Goal: Task Accomplishment & Management: Manage account settings

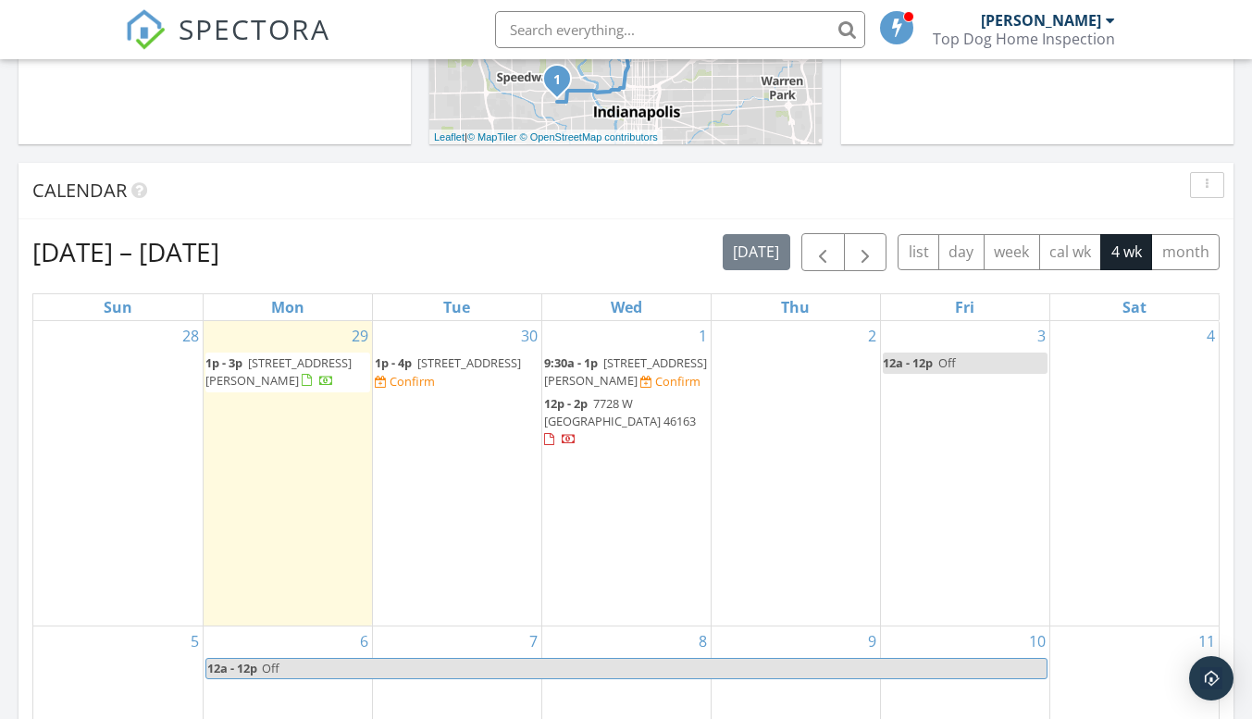
scroll to position [833, 0]
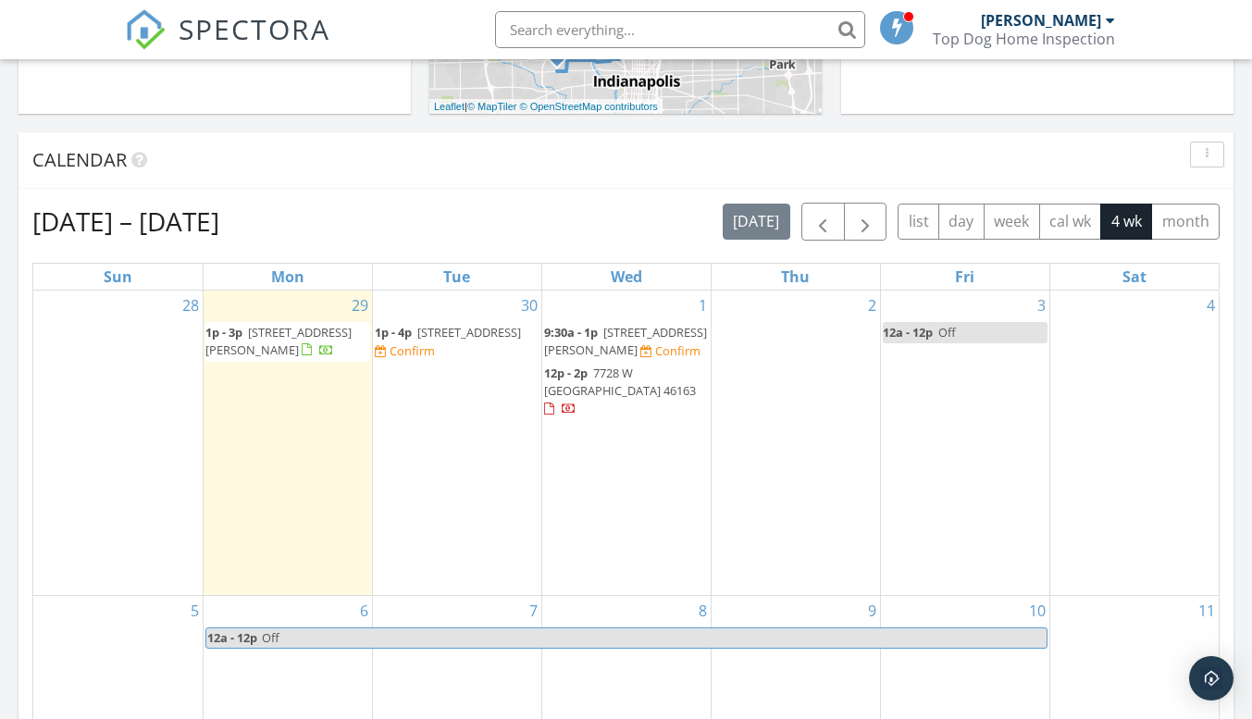
drag, startPoint x: 303, startPoint y: 366, endPoint x: 296, endPoint y: 331, distance: 35.7
click at [296, 331] on span "[STREET_ADDRESS][PERSON_NAME]" at bounding box center [278, 341] width 146 height 34
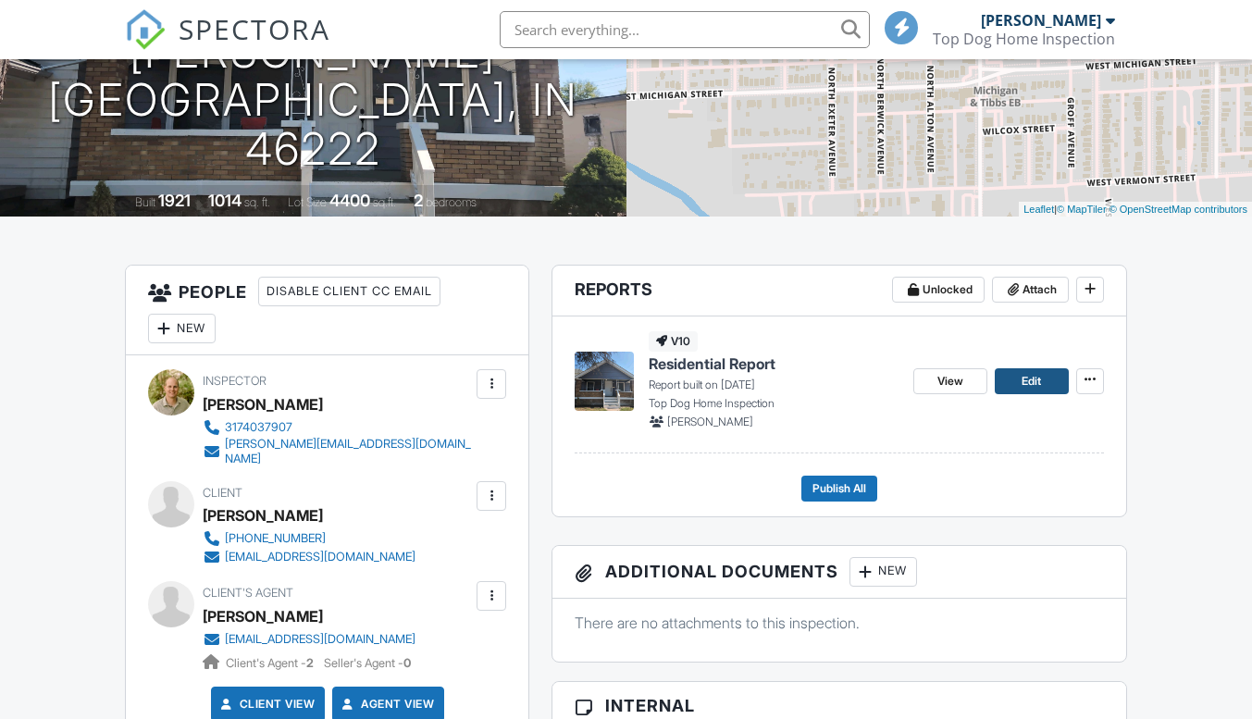
scroll to position [278, 0]
click at [1028, 385] on span "Edit" at bounding box center [1030, 381] width 19 height 19
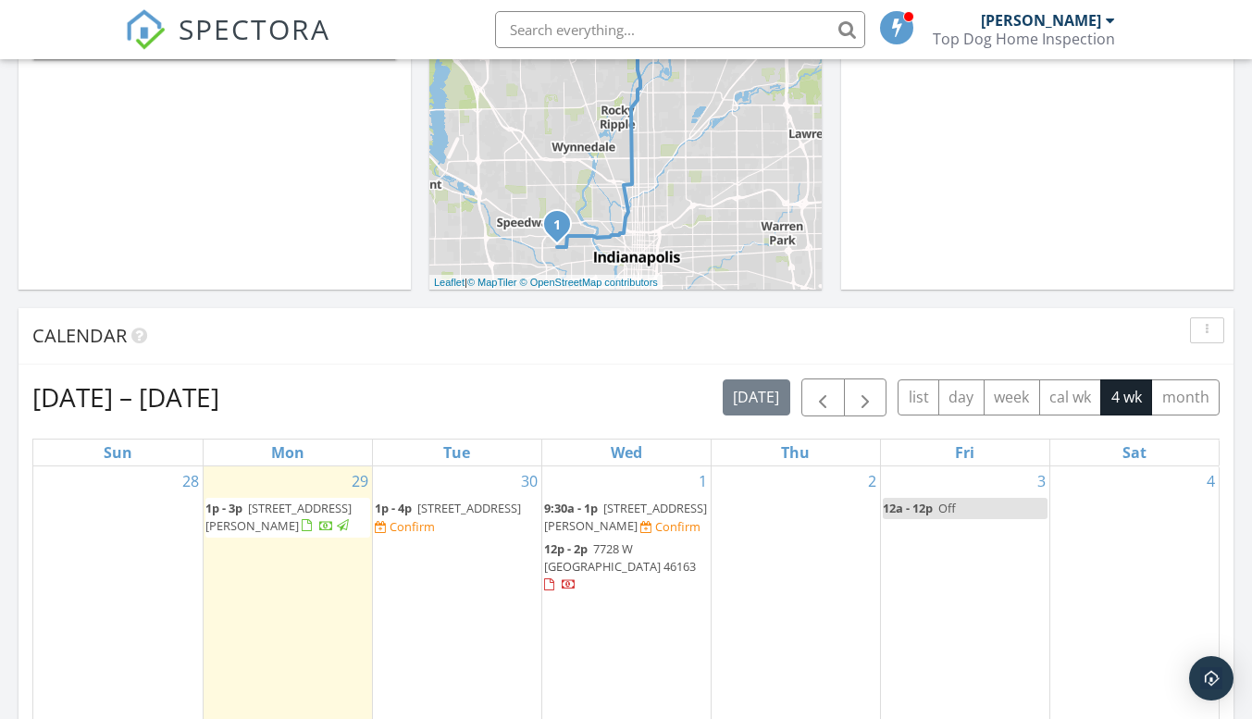
scroll to position [693, 0]
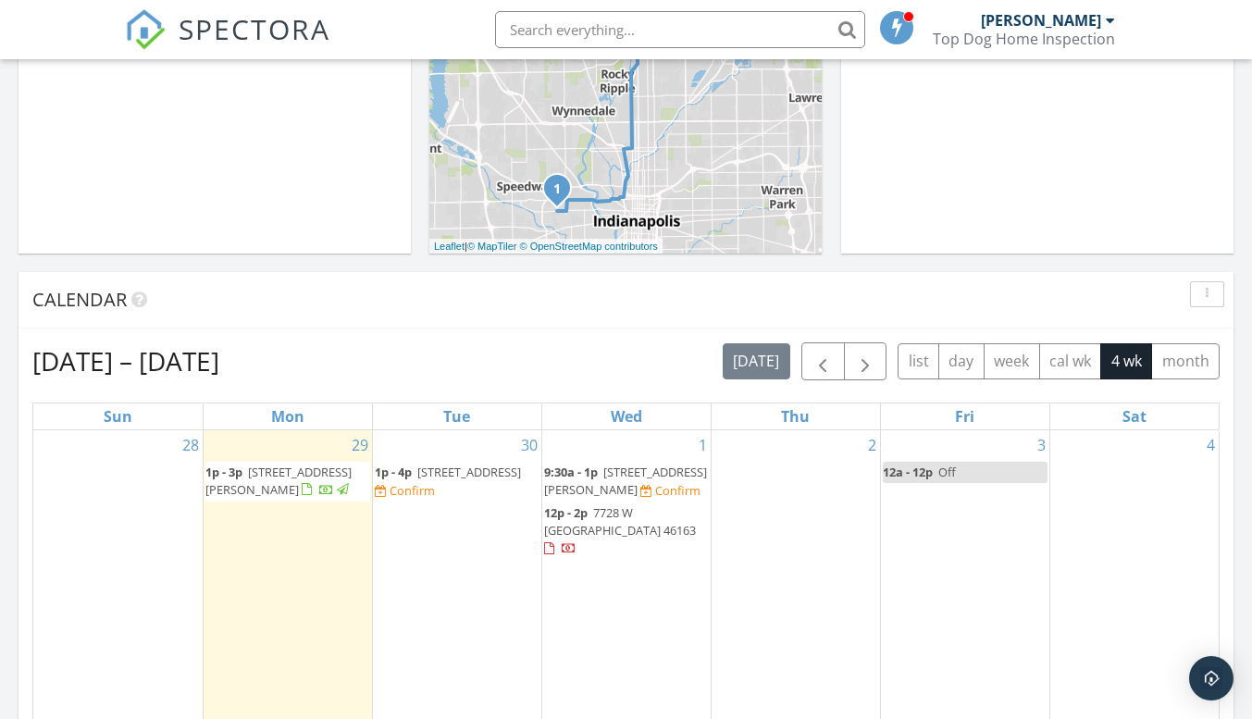
click at [411, 476] on span "1p - 4p" at bounding box center [393, 472] width 37 height 17
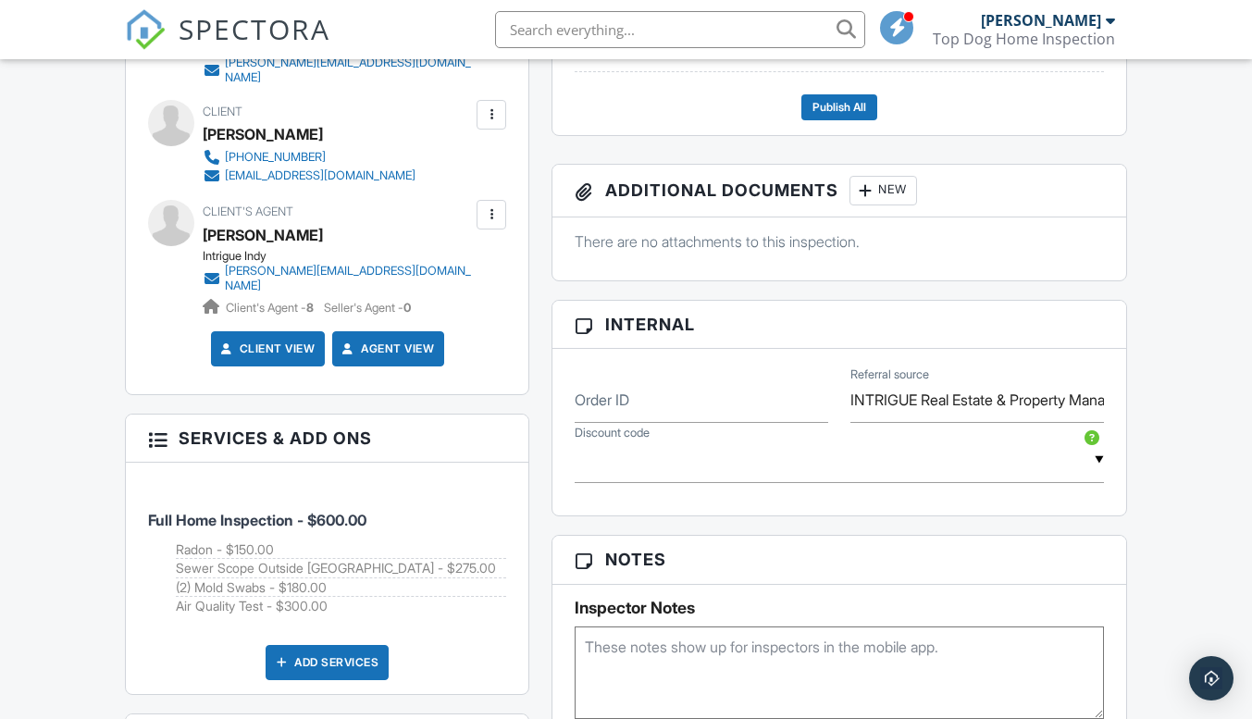
scroll to position [925, 0]
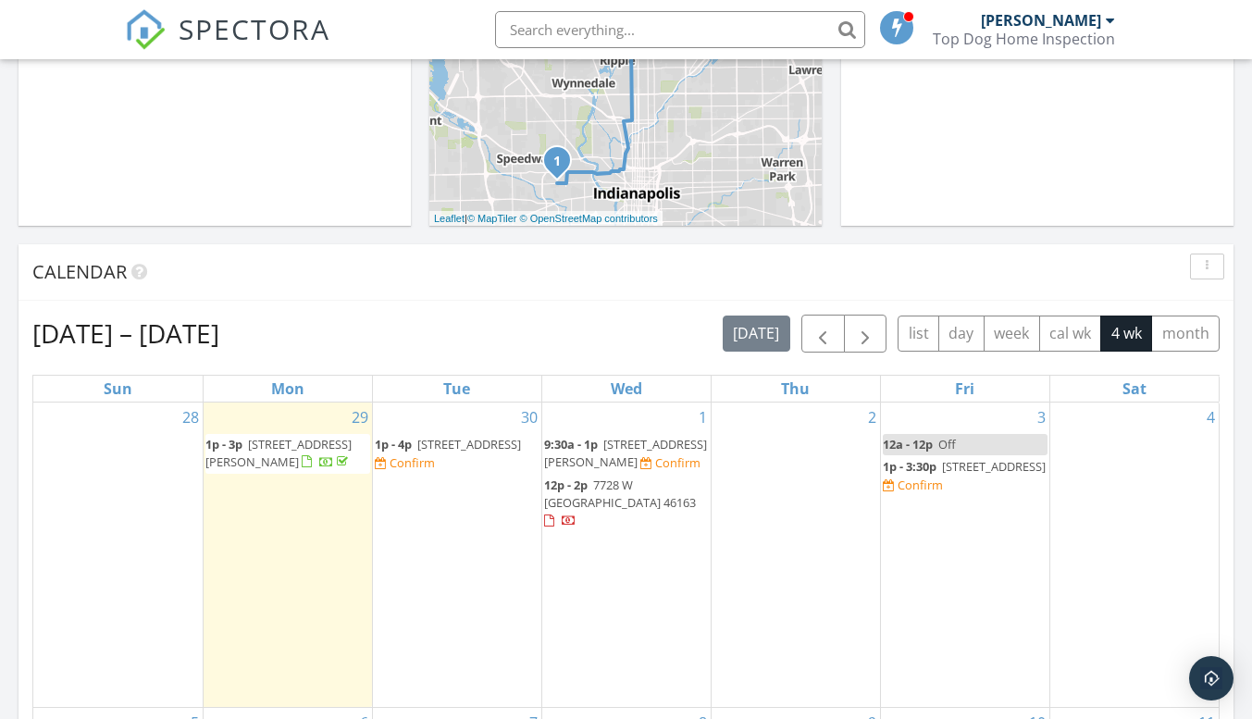
scroll to position [721, 0]
click at [433, 443] on span "[STREET_ADDRESS]" at bounding box center [469, 444] width 104 height 17
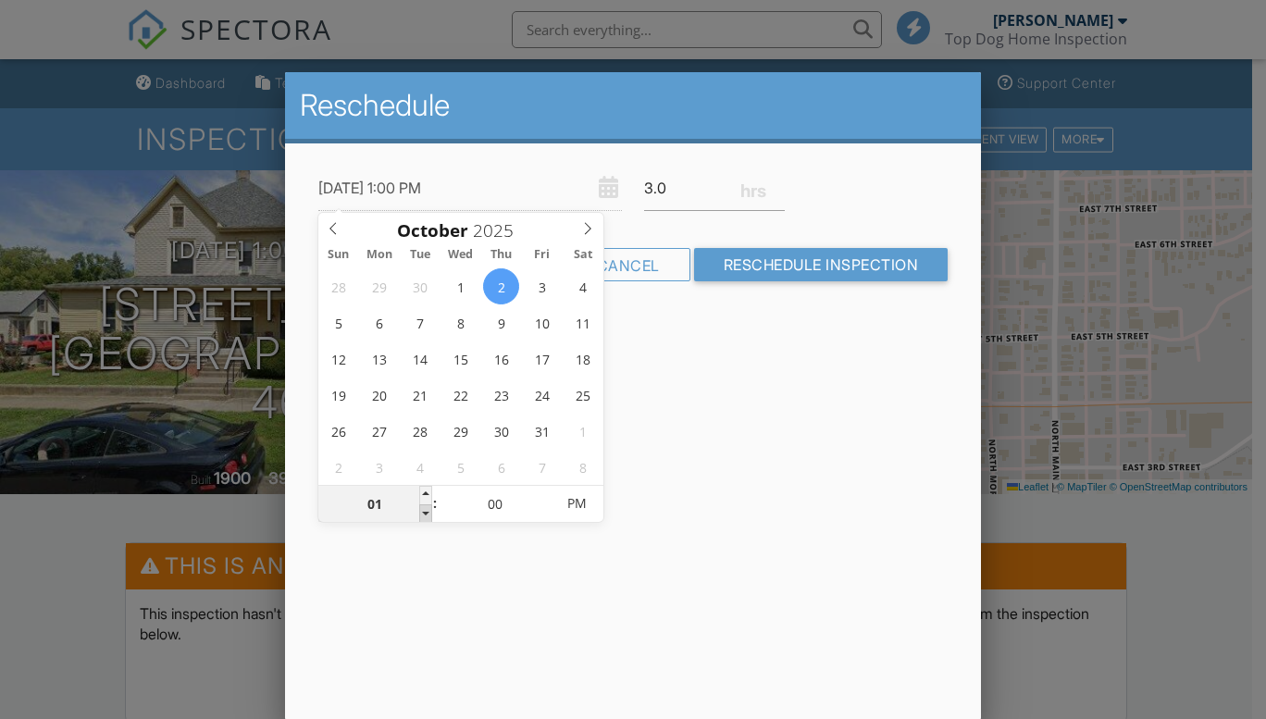
click at [426, 512] on span at bounding box center [425, 513] width 13 height 19
type input "10/02/2025 10:00 AM"
type input "10"
click at [426, 512] on span at bounding box center [425, 513] width 13 height 19
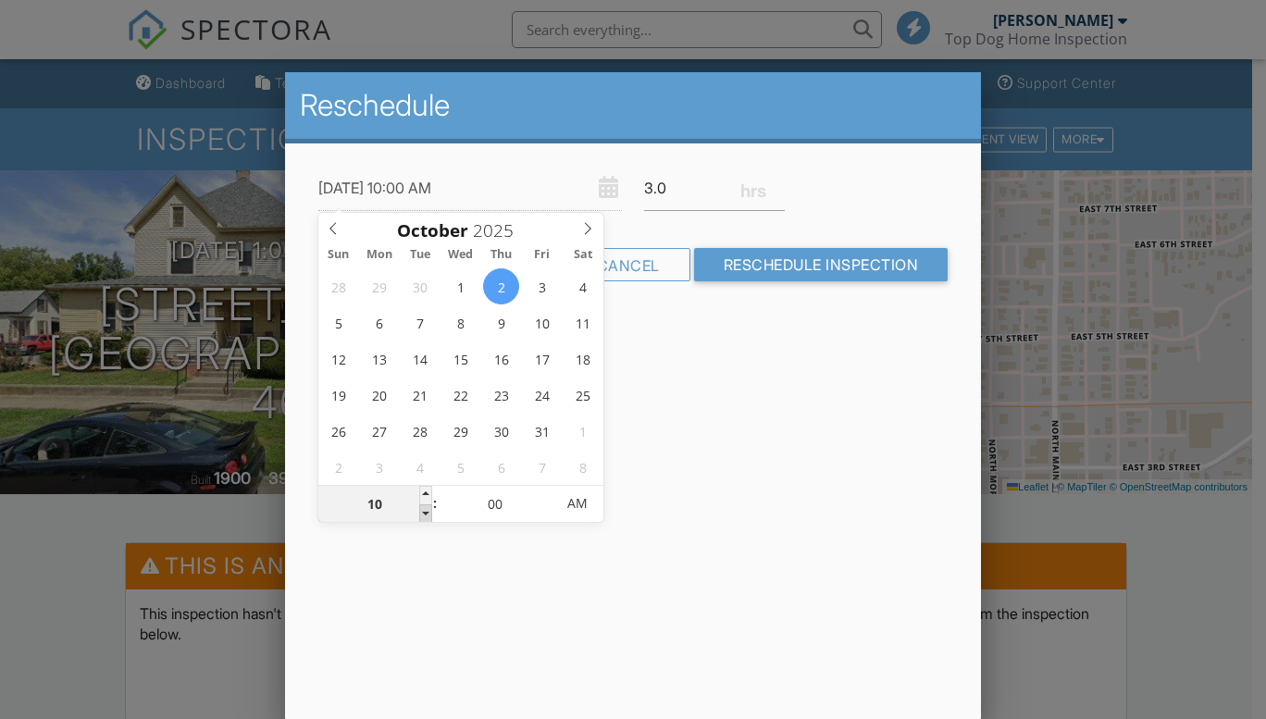
click at [426, 512] on span at bounding box center [425, 513] width 13 height 19
type input "10/02/2025 9:00 AM"
type input "09"
click at [539, 493] on span at bounding box center [544, 495] width 13 height 19
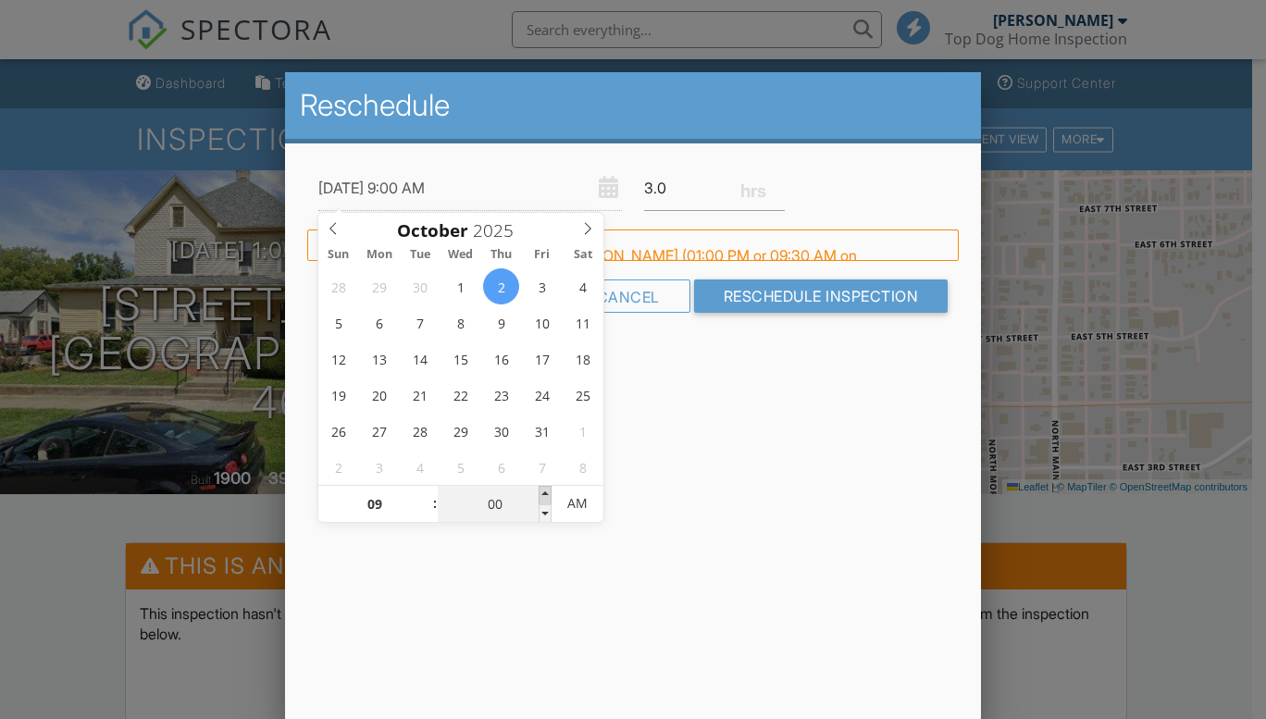
click at [539, 493] on span at bounding box center [544, 495] width 13 height 19
type input "10/02/2025 9:20 AM"
type input "20"
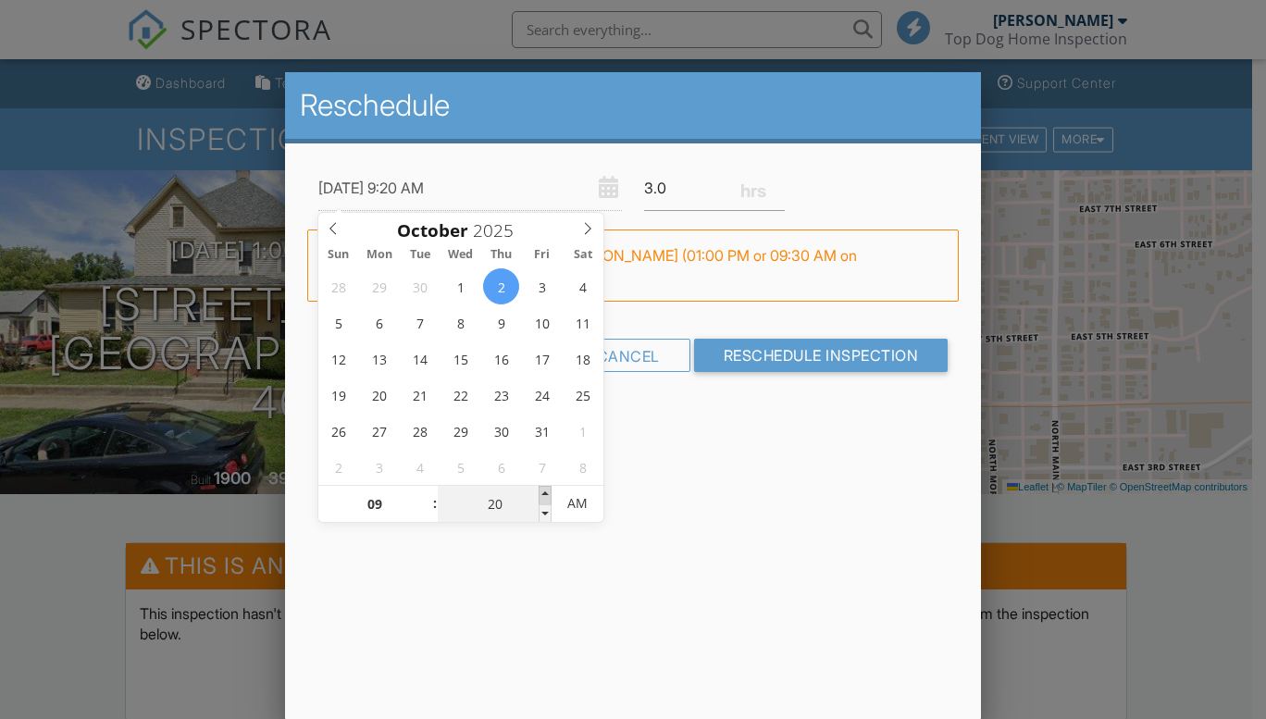
click at [542, 493] on span at bounding box center [544, 495] width 13 height 19
type input "10/02/2025 9:30 AM"
type input "30"
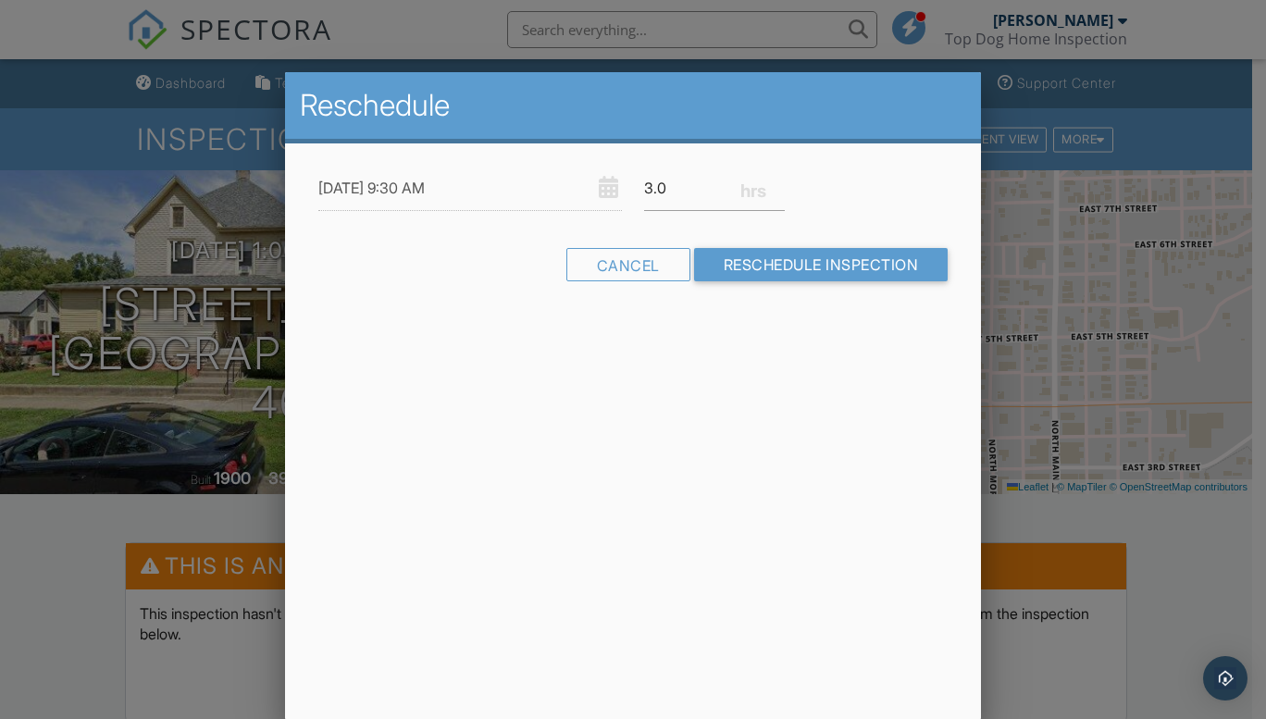
click at [705, 511] on div "Reschedule 10/02/2025 9:30 AM 3.0 Warning: this date/time is in the past. FYI: …" at bounding box center [633, 396] width 696 height 648
drag, startPoint x: 680, startPoint y: 181, endPoint x: 639, endPoint y: 182, distance: 40.7
click at [639, 182] on div "3.0" at bounding box center [714, 188] width 163 height 45
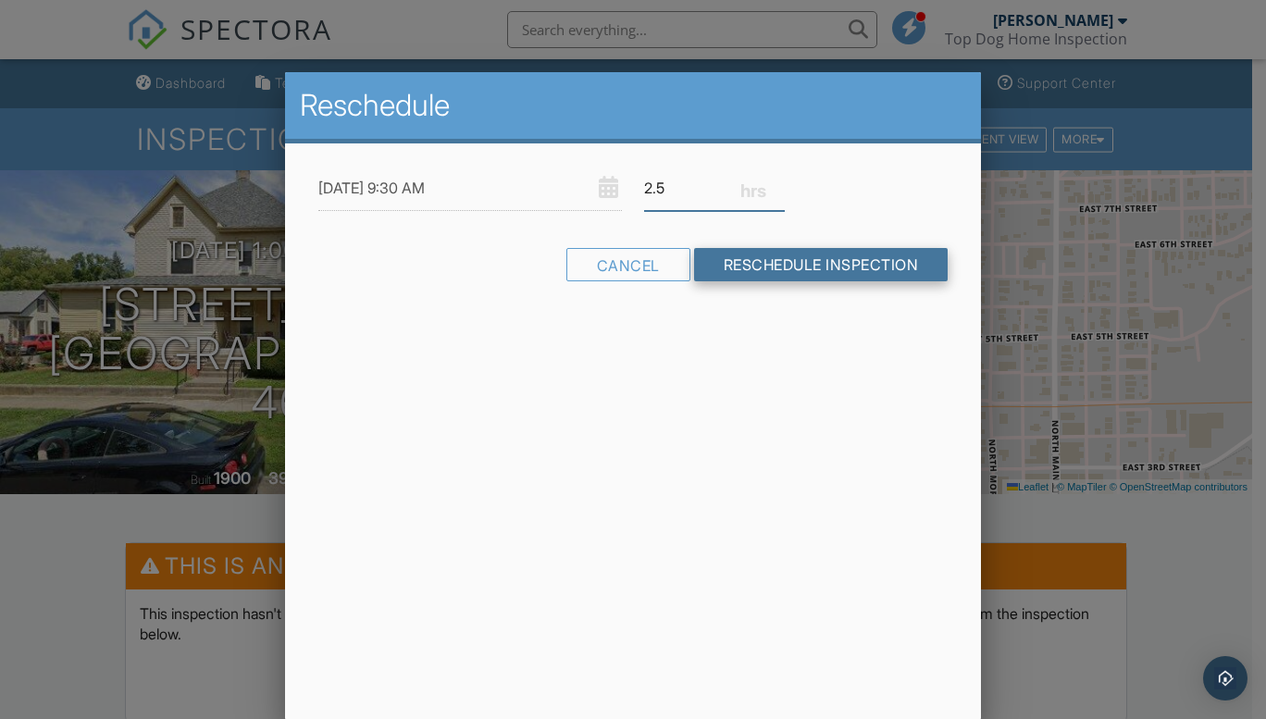
type input "2.5"
click at [786, 258] on input "Reschedule Inspection" at bounding box center [821, 264] width 254 height 33
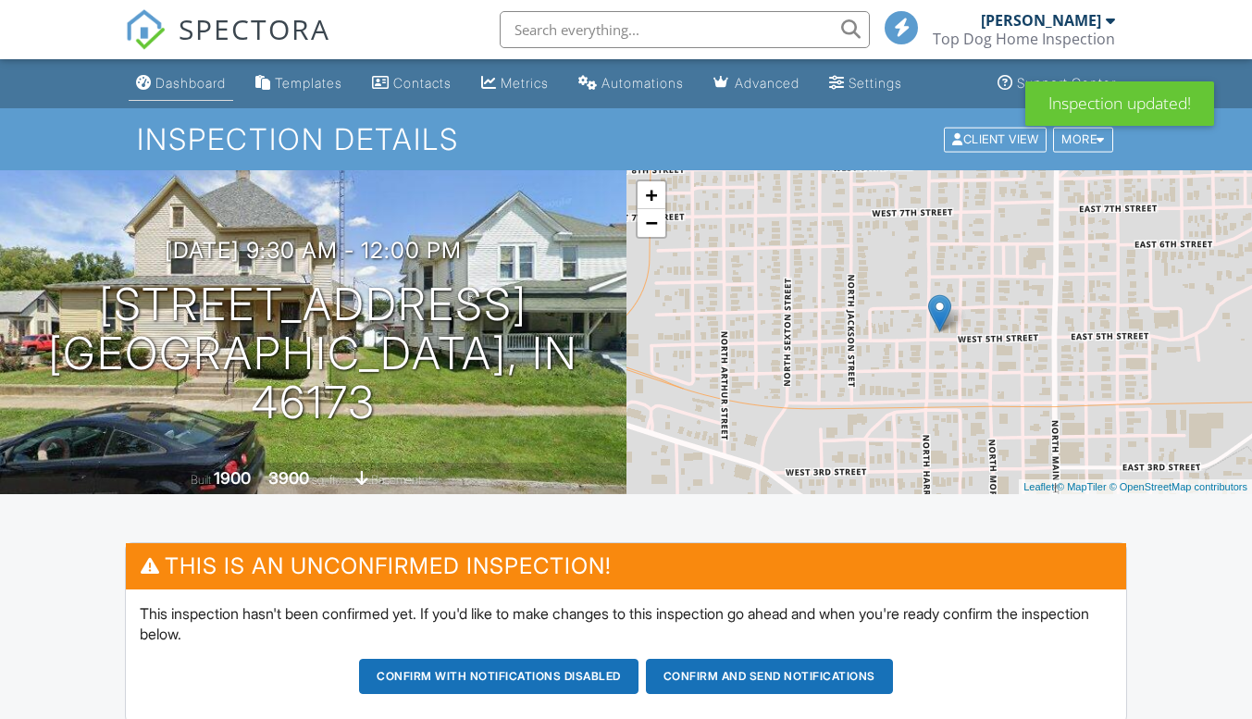
click at [173, 84] on div "Dashboard" at bounding box center [190, 83] width 70 height 16
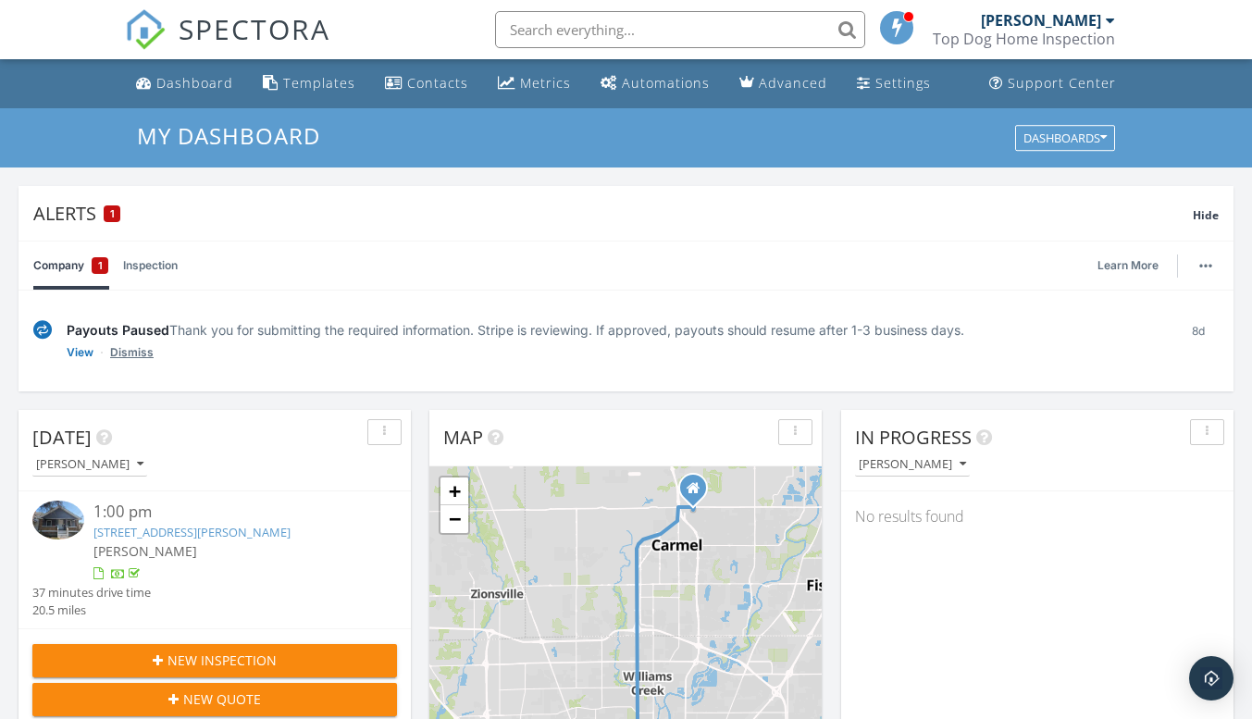
click at [138, 355] on link "Dismiss" at bounding box center [131, 352] width 43 height 19
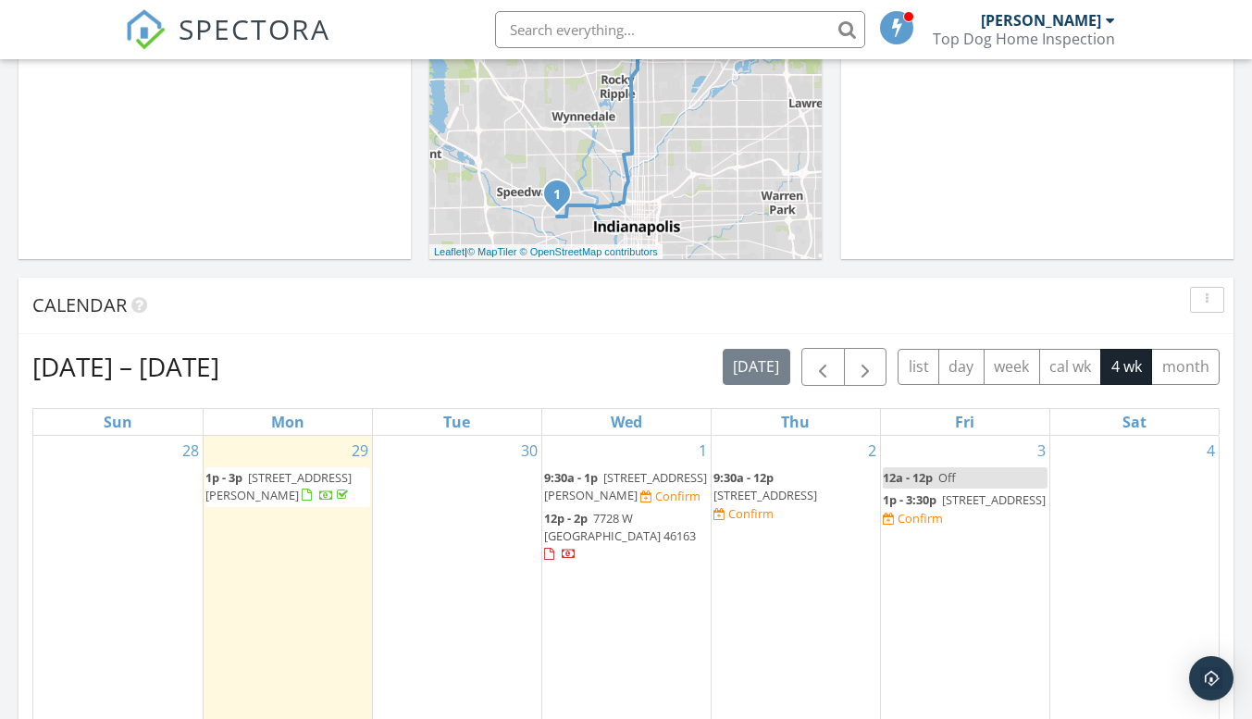
scroll to position [833, 0]
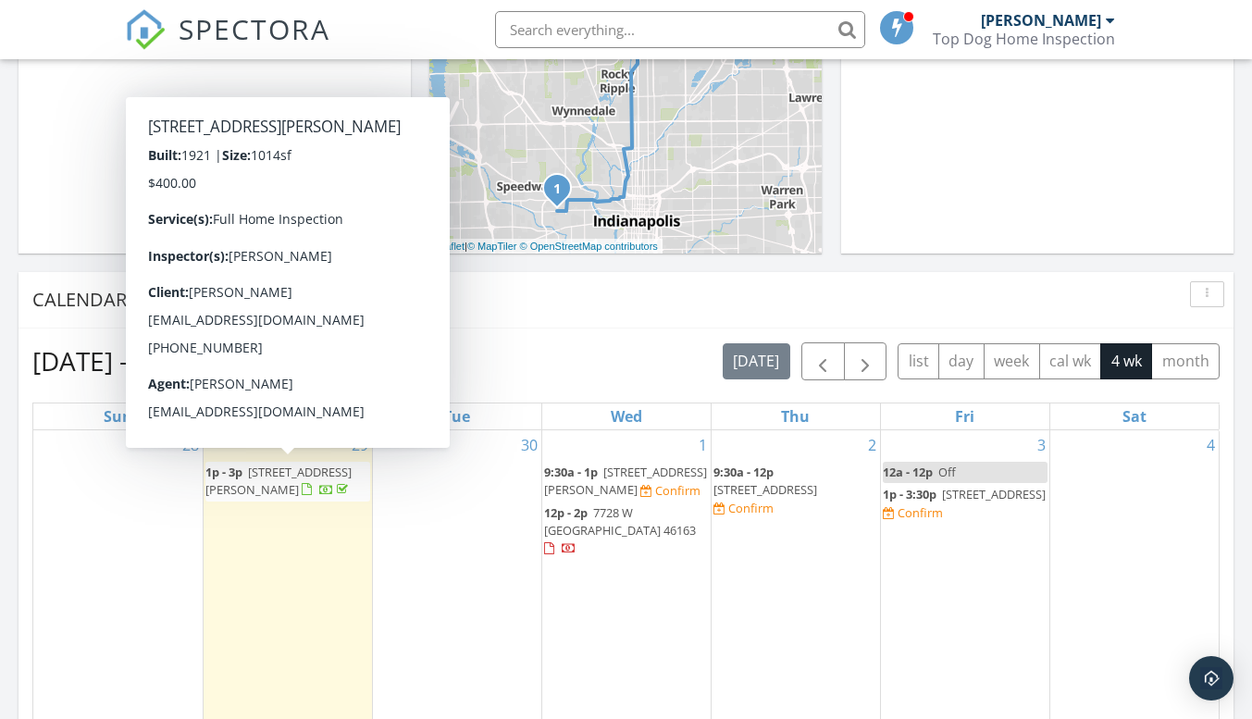
click at [613, 574] on div "1 9:30a - 1p [STREET_ADDRESS][PERSON_NAME] Confirm 12p - 2p [STREET_ADDRESS]" at bounding box center [626, 582] width 168 height 304
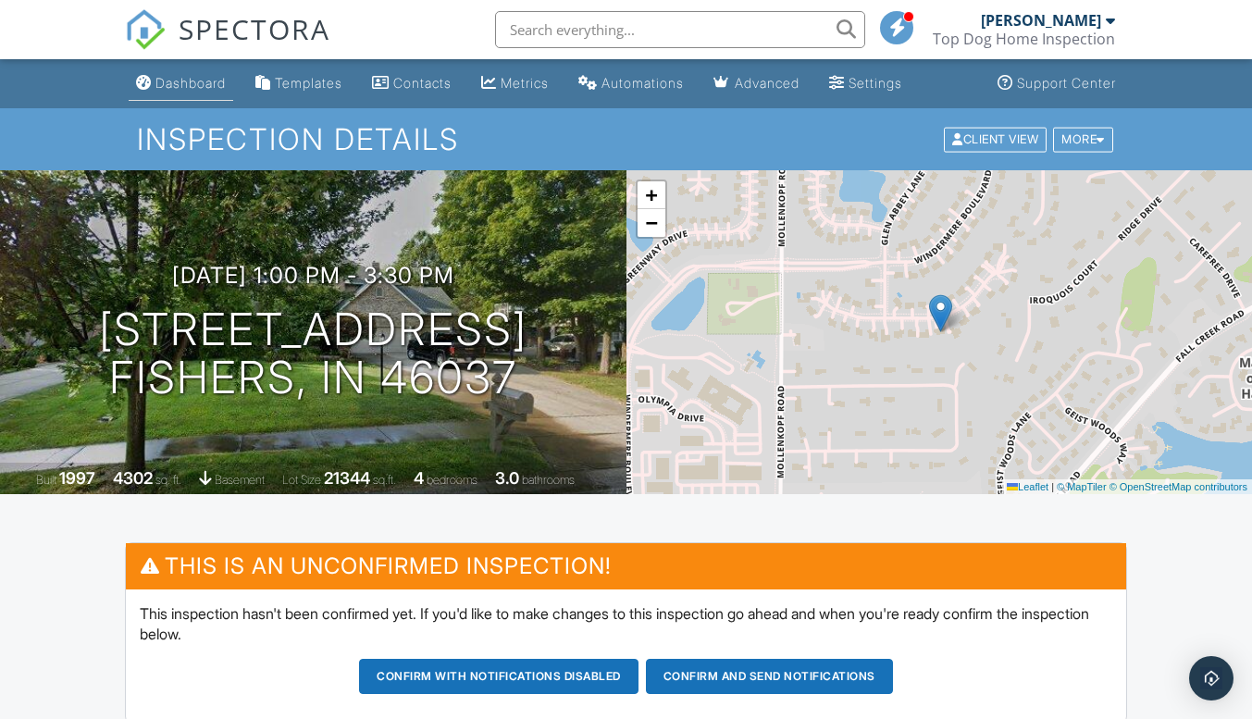
click at [181, 93] on link "Dashboard" at bounding box center [181, 84] width 105 height 34
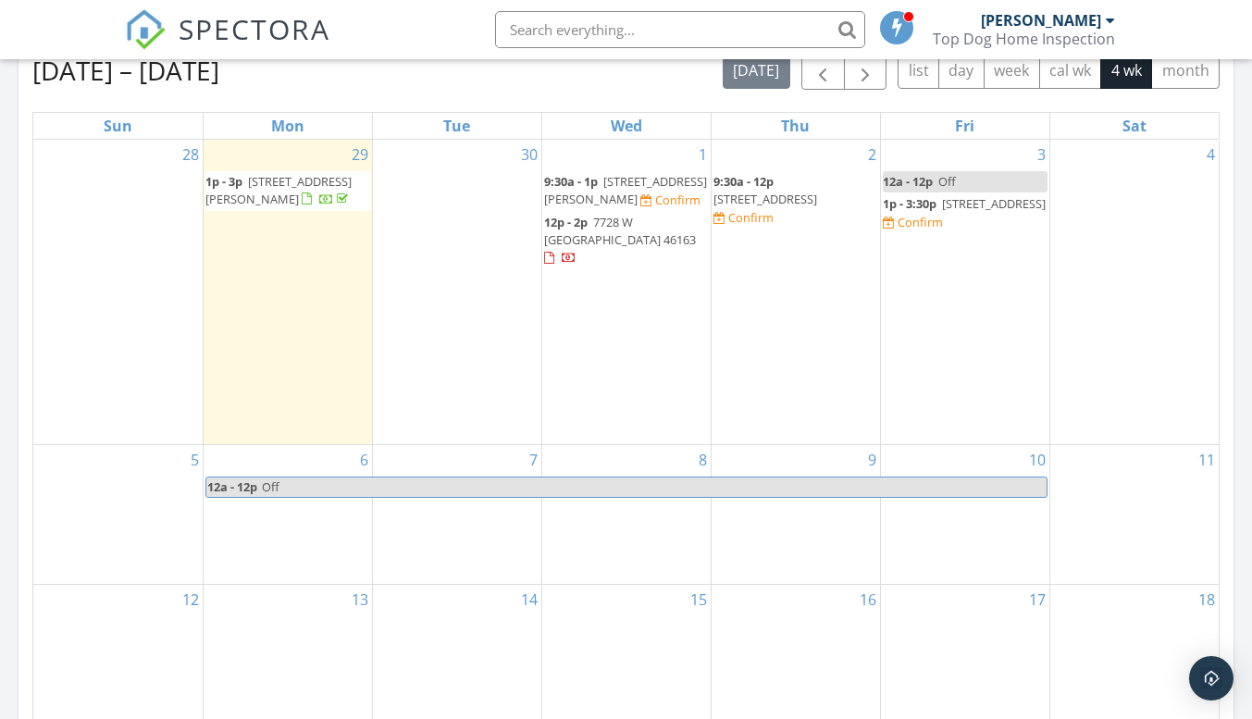
scroll to position [9, 9]
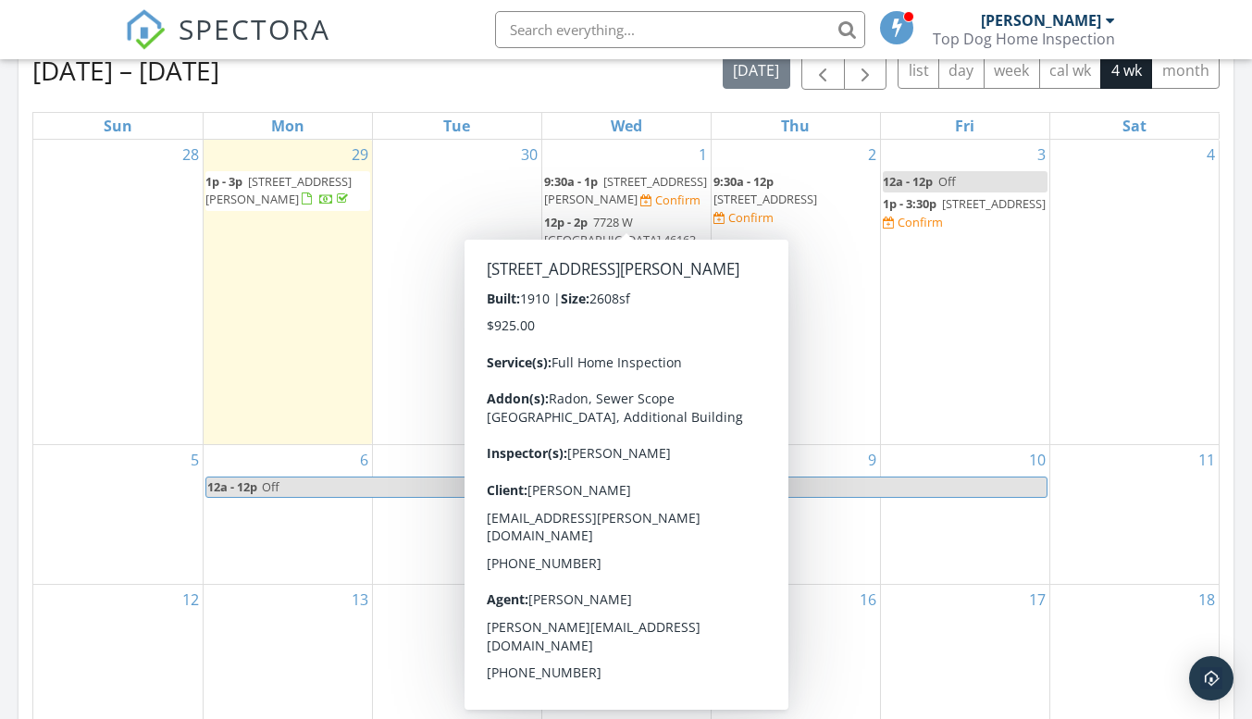
click at [616, 205] on span "646 N Hamilton Ave Duplex, Indianapolis 46201" at bounding box center [625, 190] width 163 height 34
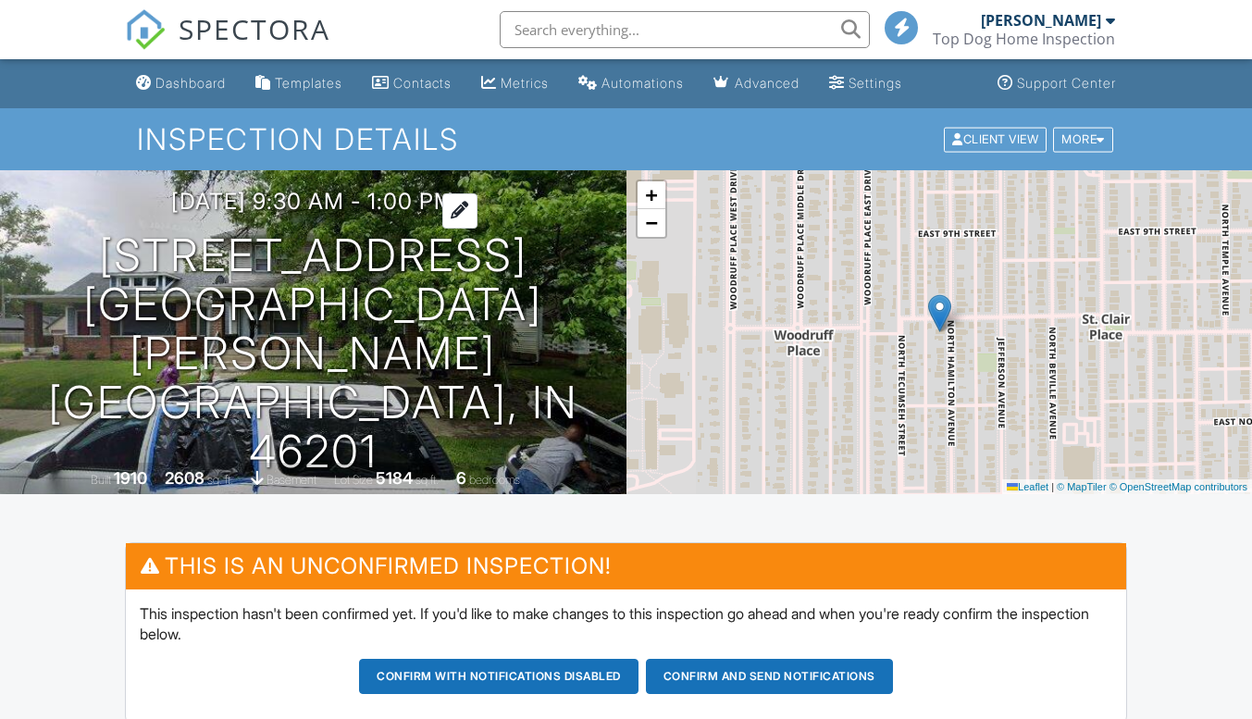
click at [477, 228] on div at bounding box center [459, 210] width 35 height 34
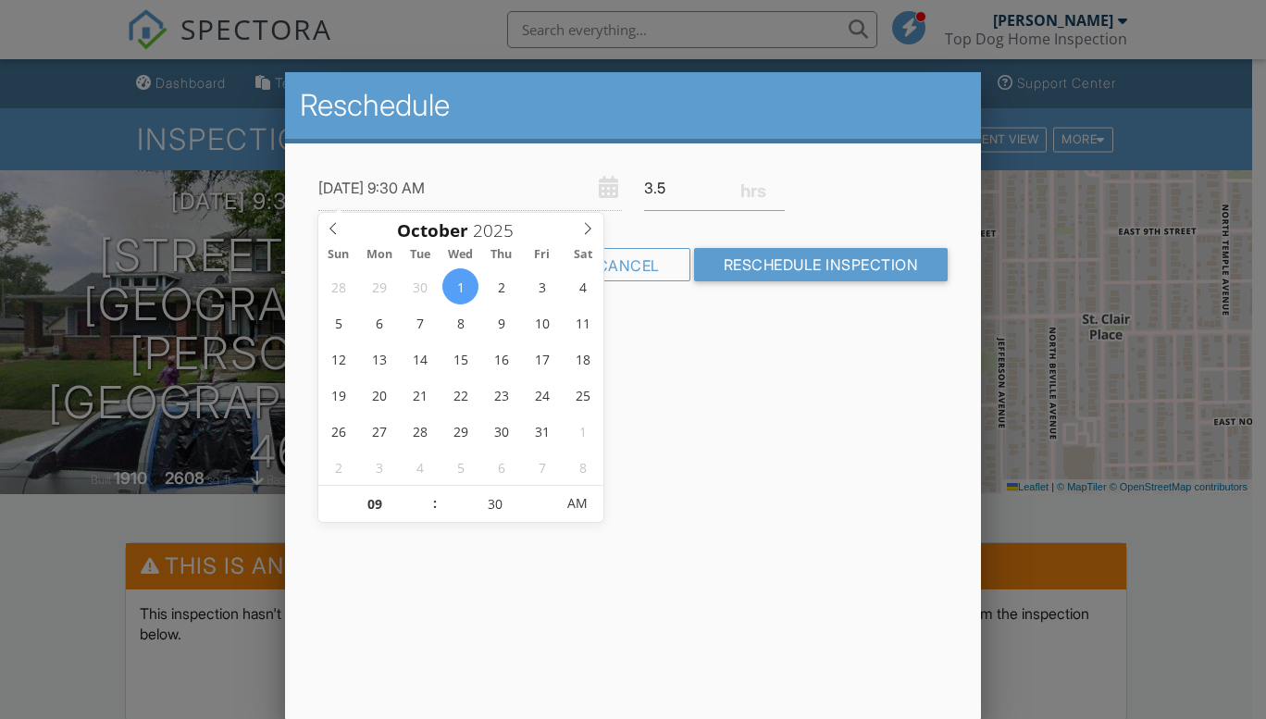
click at [826, 418] on div "Reschedule 10/01/2025 9:30 AM 3.5 Warning: this date/time is in the past. Cance…" at bounding box center [633, 396] width 696 height 648
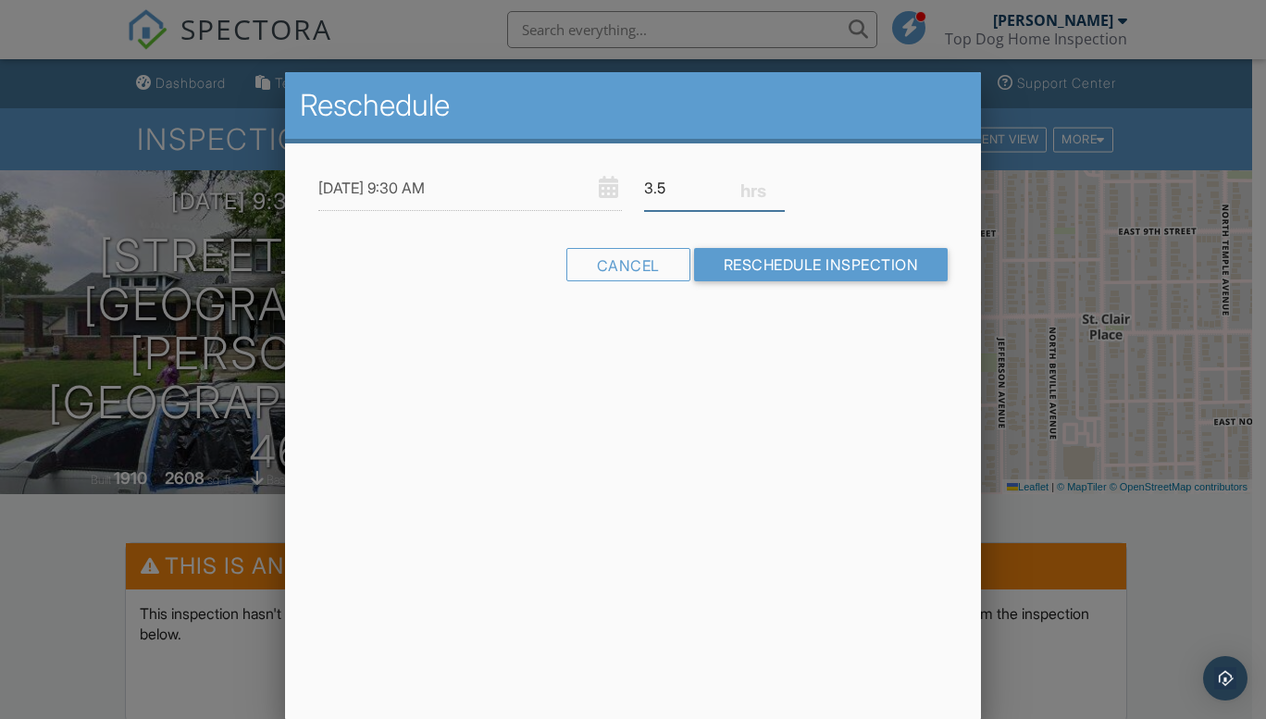
drag, startPoint x: 674, startPoint y: 186, endPoint x: 634, endPoint y: 188, distance: 40.8
click at [634, 188] on div "3.5" at bounding box center [714, 188] width 163 height 45
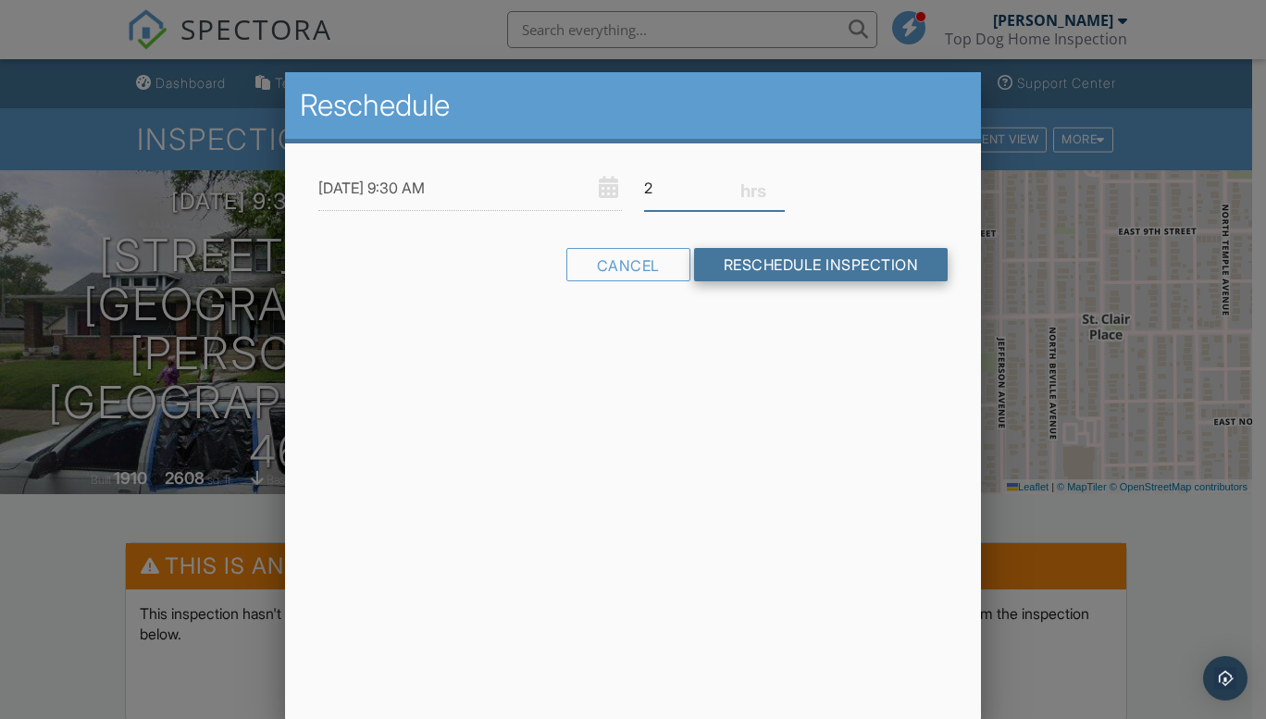
type input "2"
click at [751, 266] on input "Reschedule Inspection" at bounding box center [821, 264] width 254 height 33
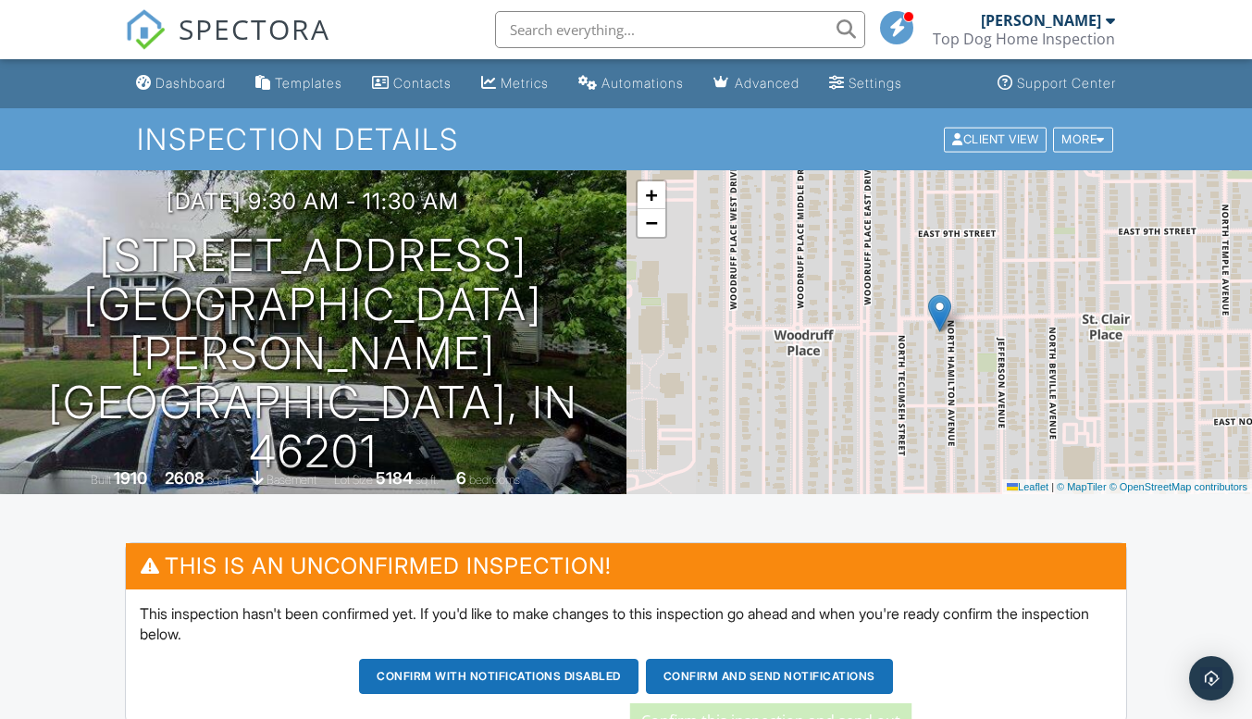
click at [731, 678] on button "Confirm and send notifications" at bounding box center [769, 676] width 247 height 35
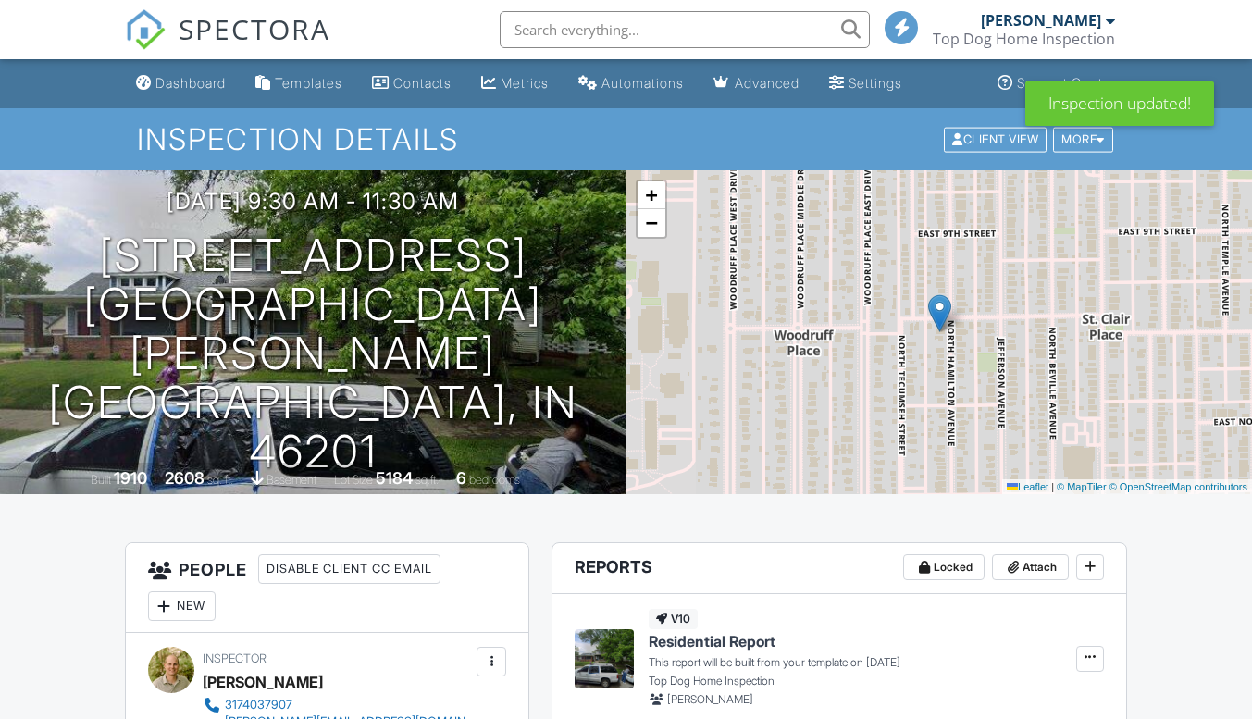
scroll to position [511, 0]
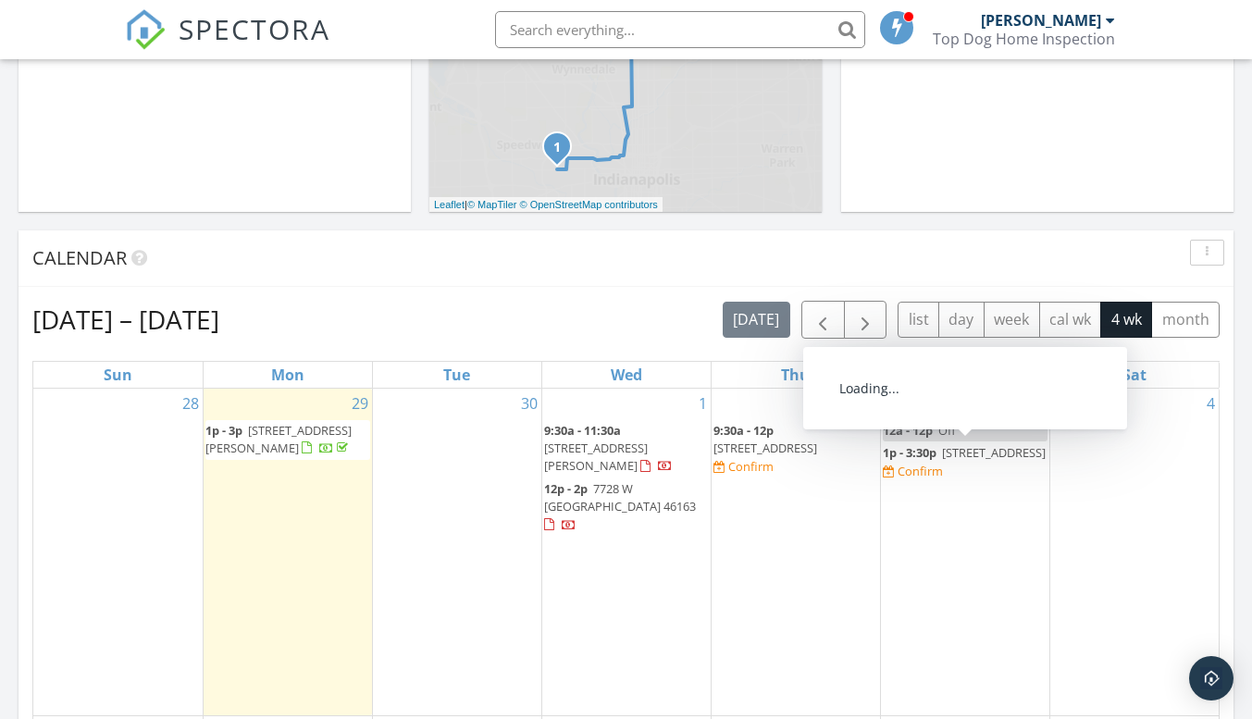
scroll to position [740, 0]
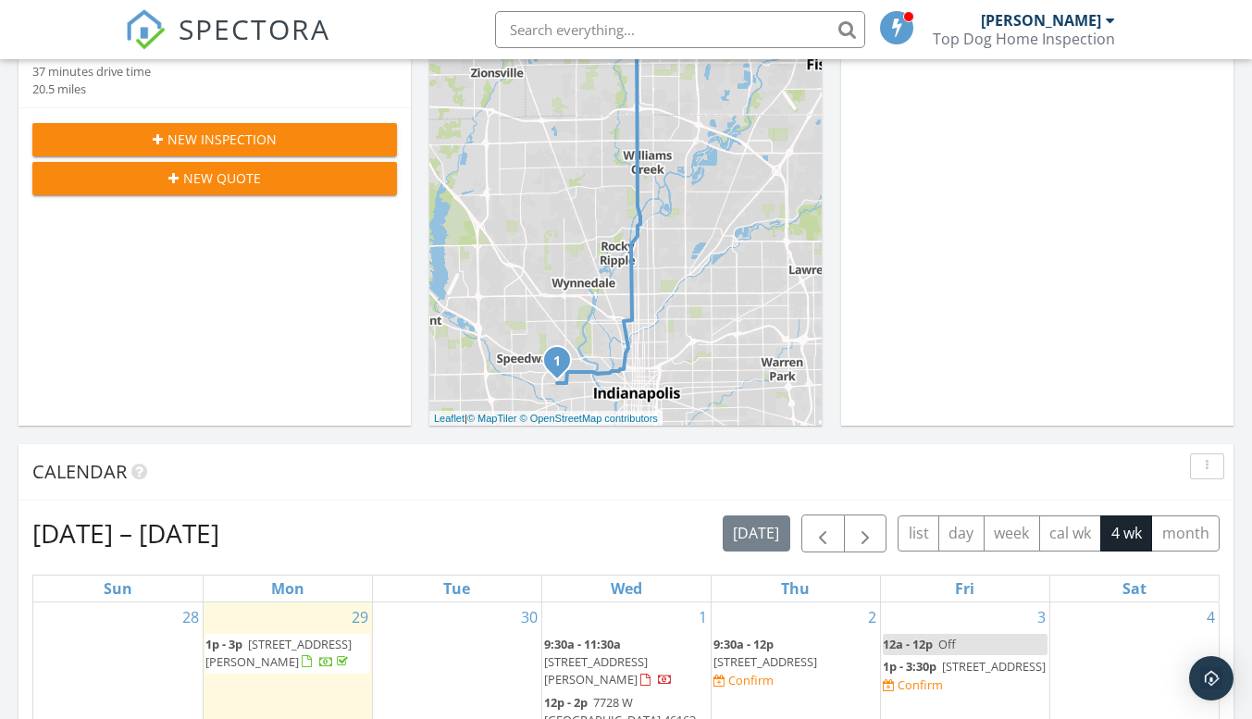
scroll to position [555, 0]
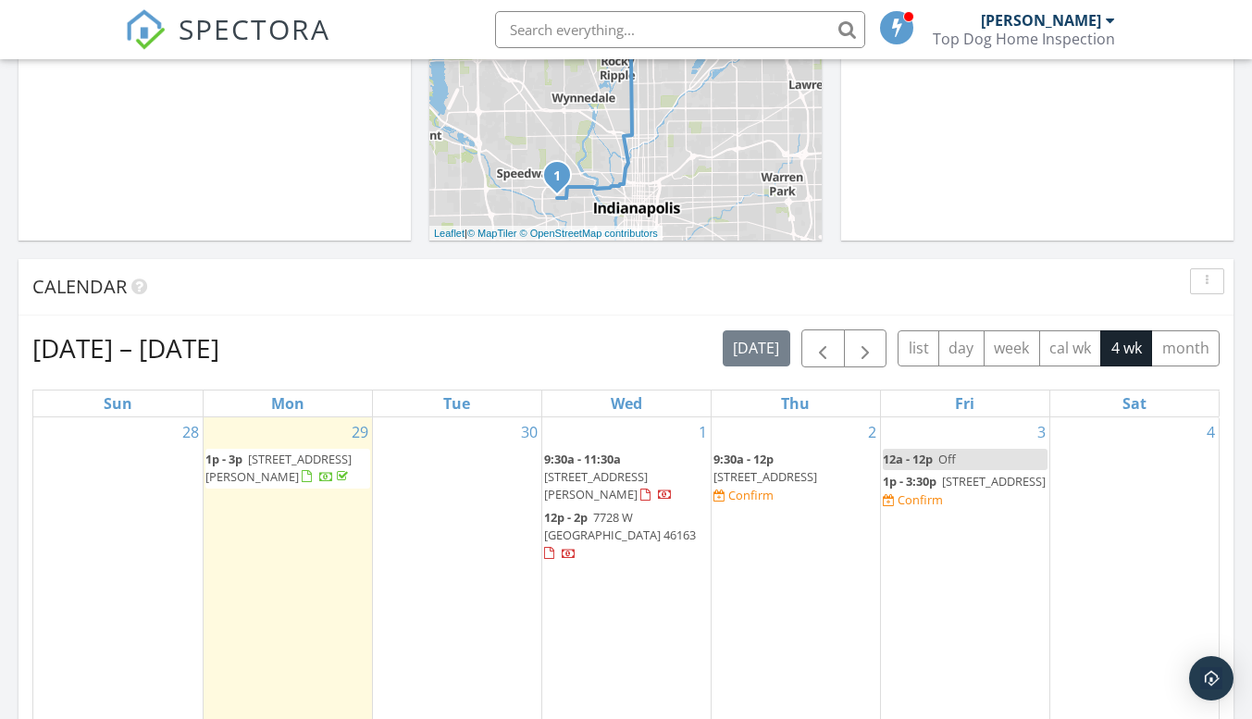
click at [942, 489] on span "[STREET_ADDRESS]" at bounding box center [994, 481] width 104 height 17
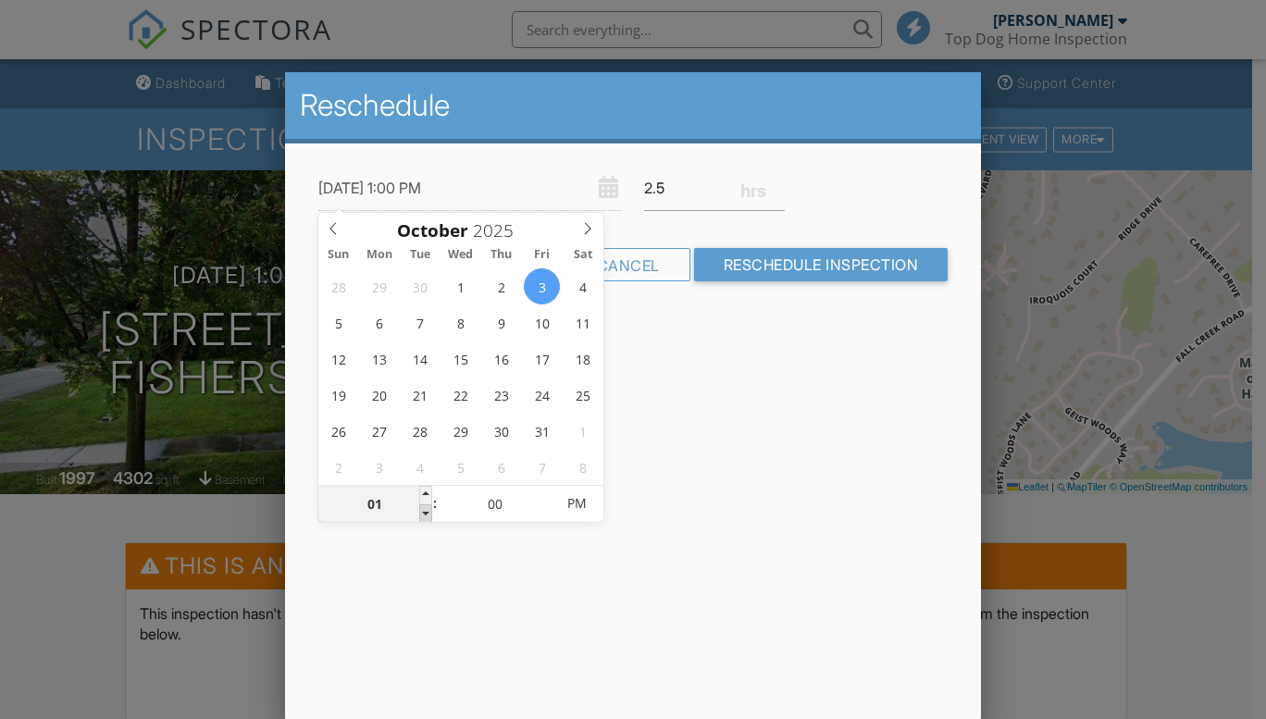
click at [427, 518] on span at bounding box center [425, 513] width 13 height 19
type input "[DATE] 11:00 AM"
type input "11"
click at [427, 518] on span at bounding box center [425, 513] width 13 height 19
type input "[DATE] 10:00 AM"
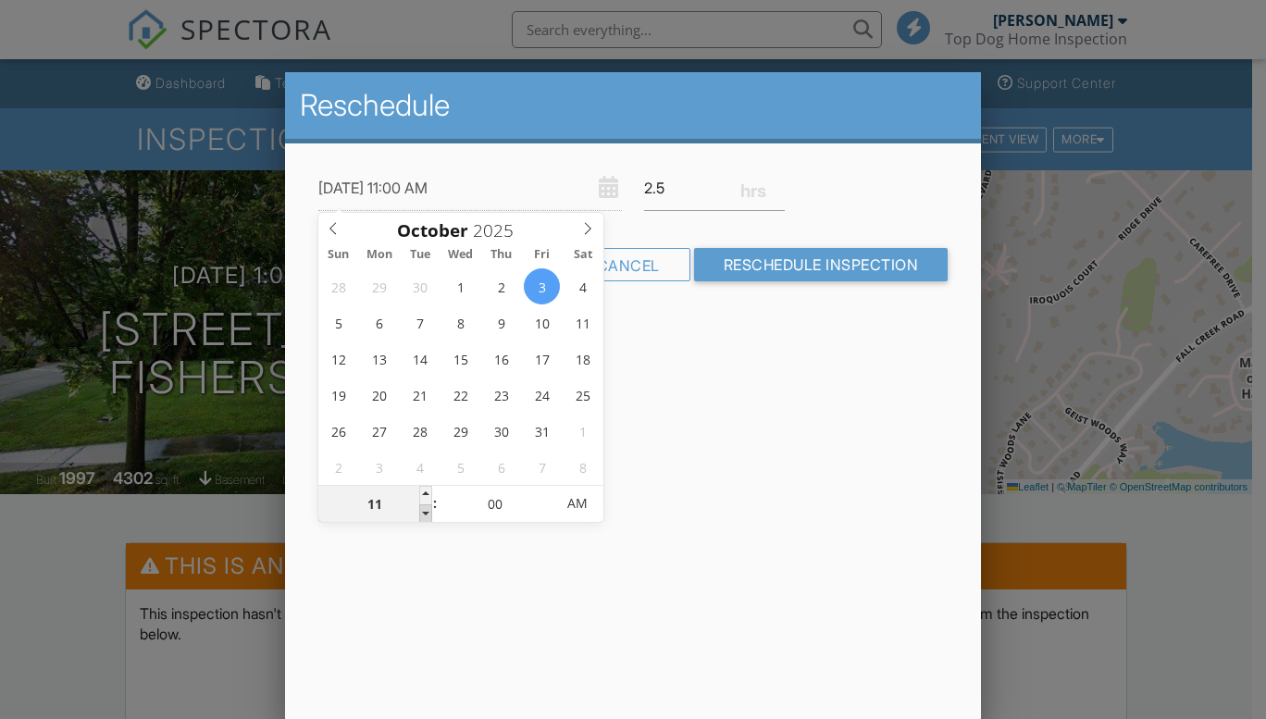
type input "10"
click at [427, 518] on span at bounding box center [425, 513] width 13 height 19
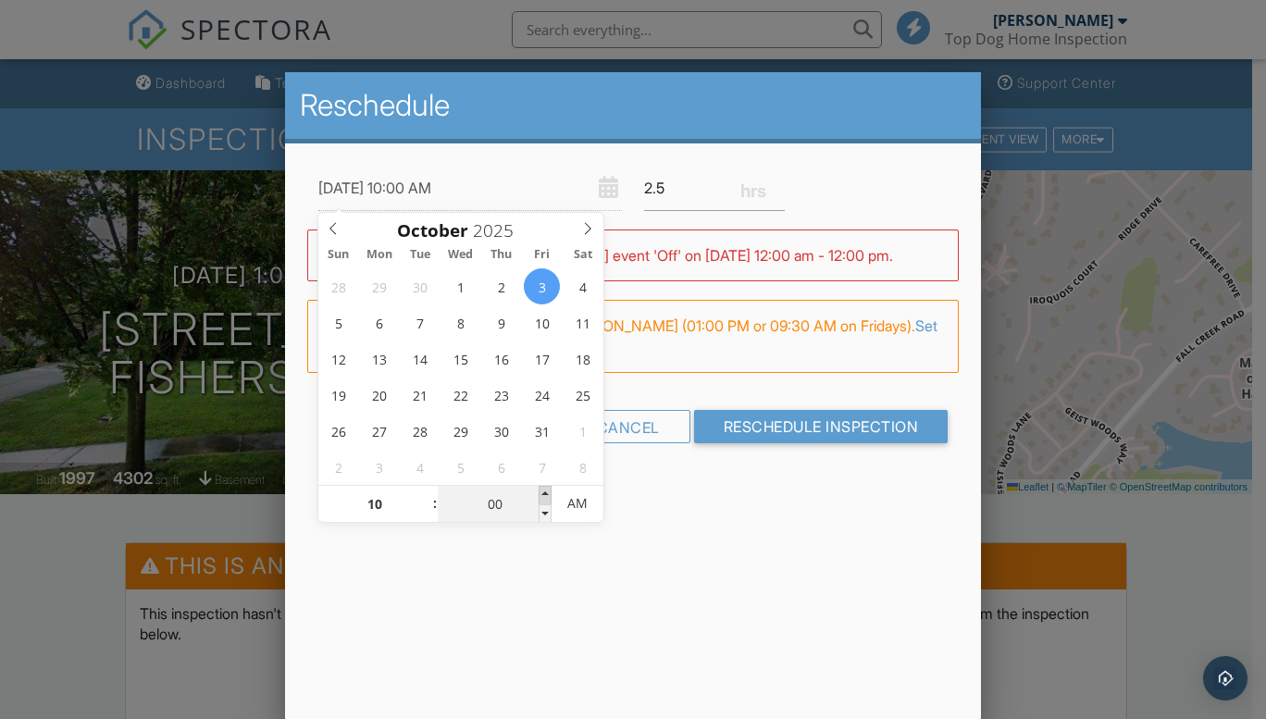
click at [547, 491] on span at bounding box center [544, 495] width 13 height 19
type input "[DATE] 10:05 AM"
type input "05"
type input "[DATE] 10:10 AM"
type input "10"
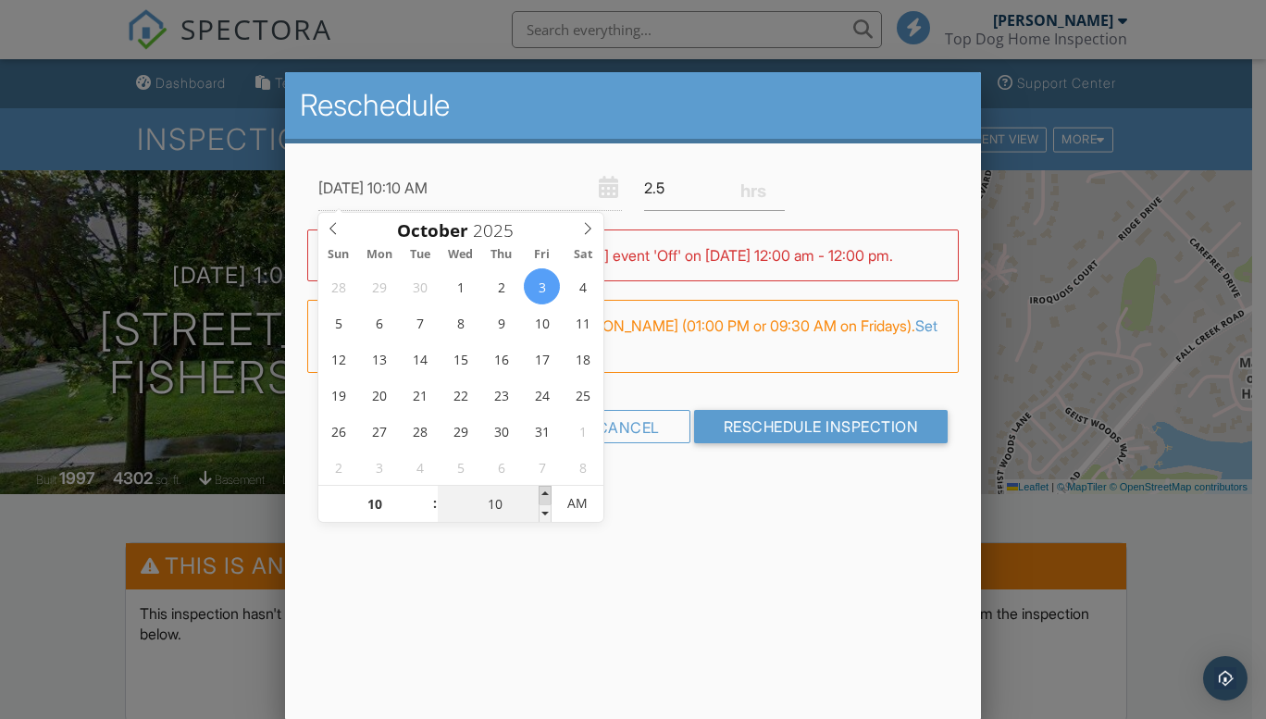
click at [547, 491] on span at bounding box center [544, 495] width 13 height 19
type input "[DATE] 10:15 AM"
type input "15"
click at [547, 491] on span at bounding box center [544, 495] width 13 height 19
type input "[DATE] 10:20 AM"
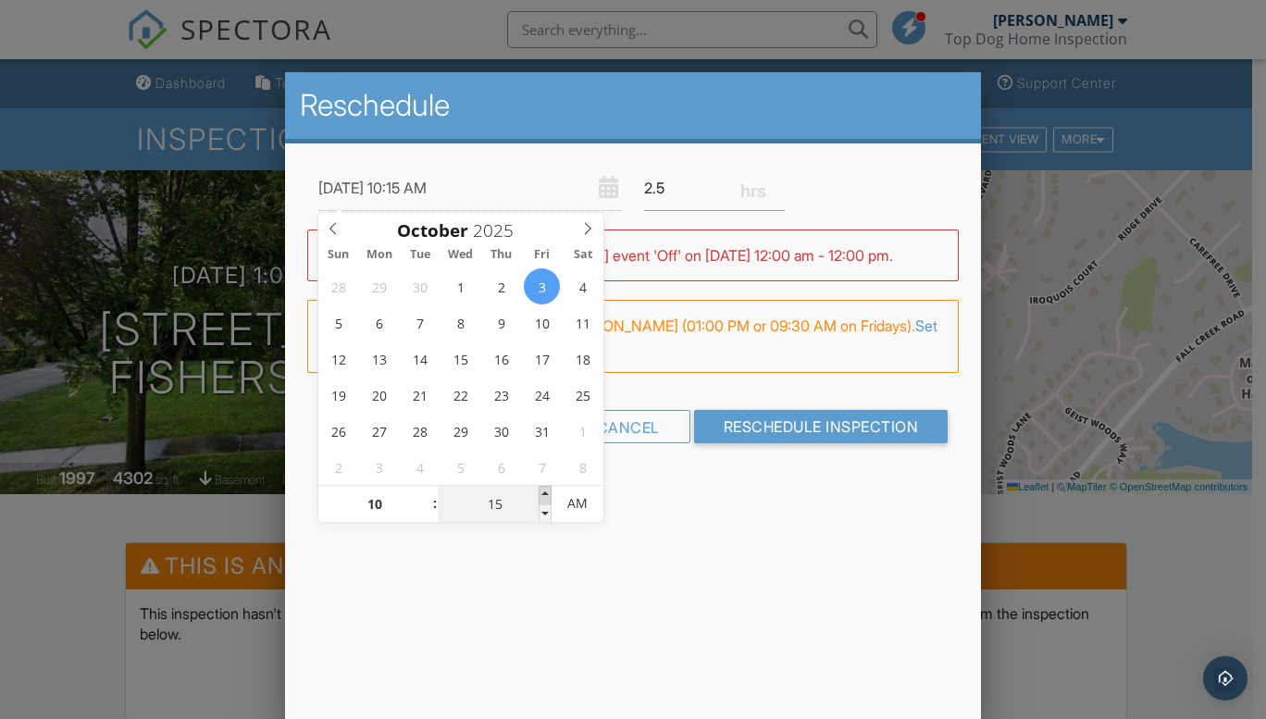
type input "20"
click at [547, 491] on span at bounding box center [544, 495] width 13 height 19
type input "[DATE] 10:25 AM"
type input "25"
click at [547, 491] on span at bounding box center [544, 495] width 13 height 19
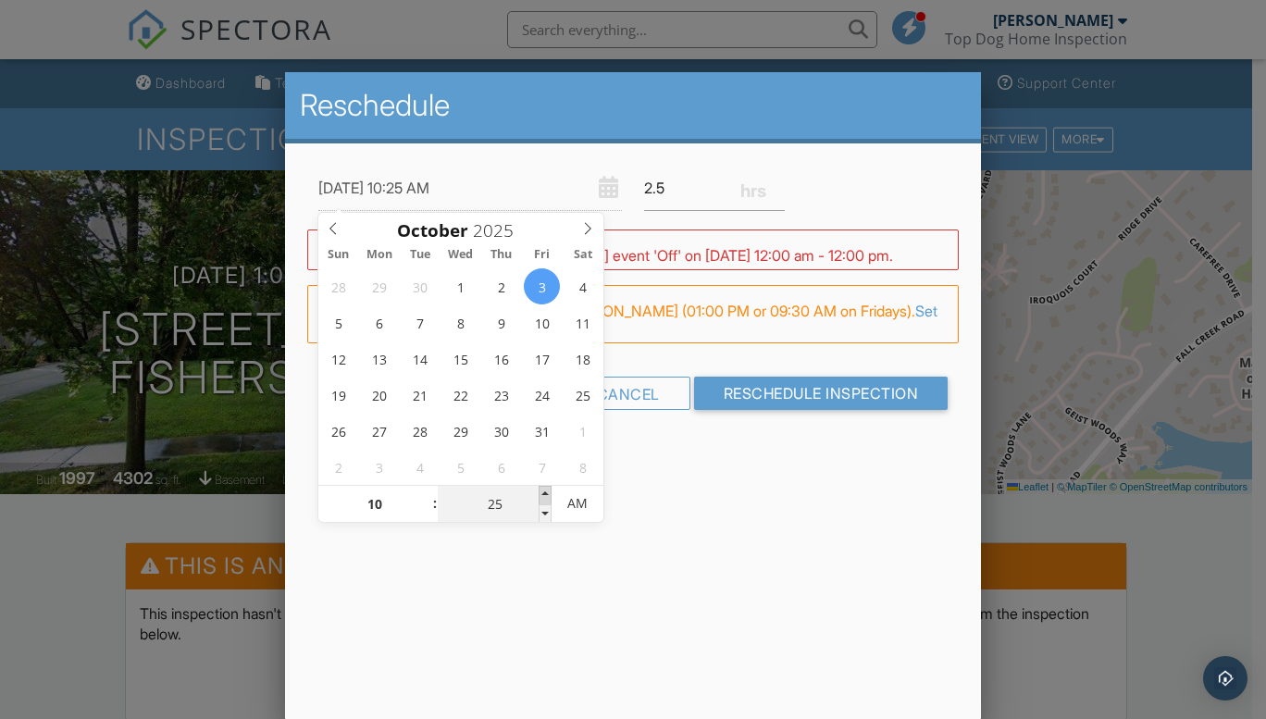
type input "[DATE] 10:30 AM"
type input "30"
click at [547, 491] on span at bounding box center [544, 495] width 13 height 19
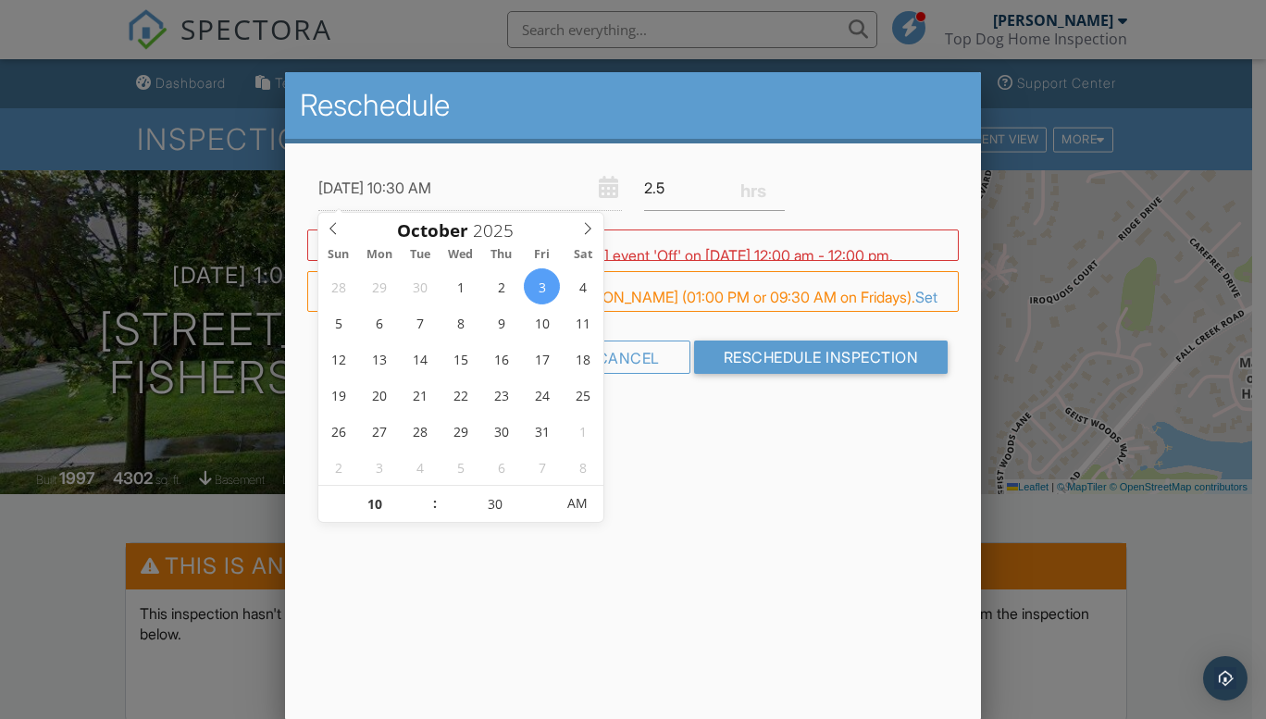
click at [918, 561] on div "Reschedule [DATE] 10:30 AM 2.5 Warning: this date/time is in the past. WARNING:…" at bounding box center [633, 396] width 696 height 648
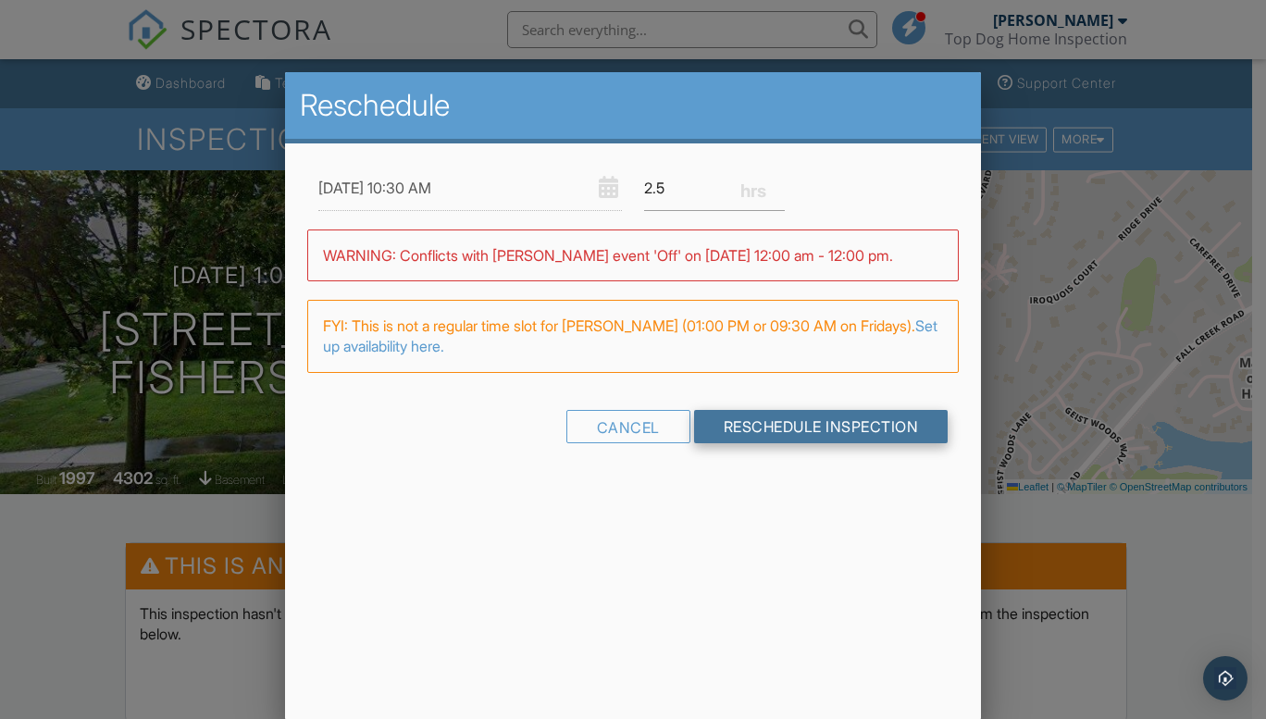
click at [831, 427] on input "Reschedule Inspection" at bounding box center [821, 426] width 254 height 33
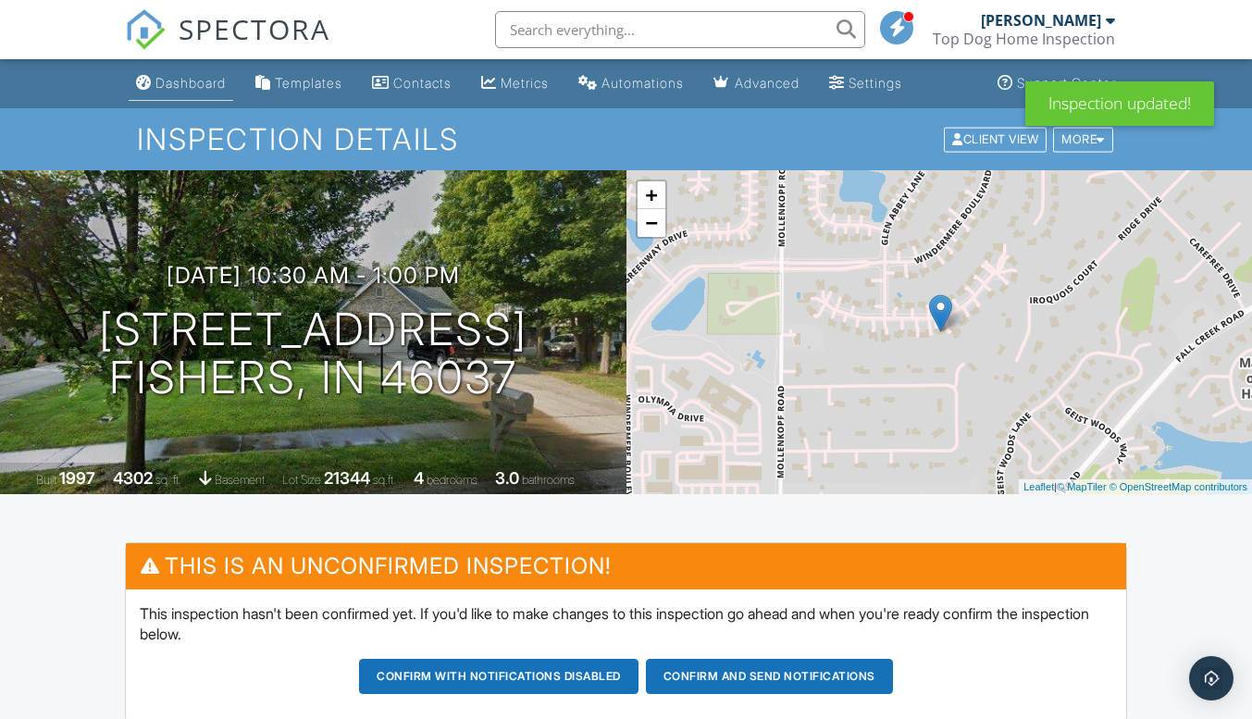
click at [174, 84] on div "Dashboard" at bounding box center [190, 83] width 70 height 16
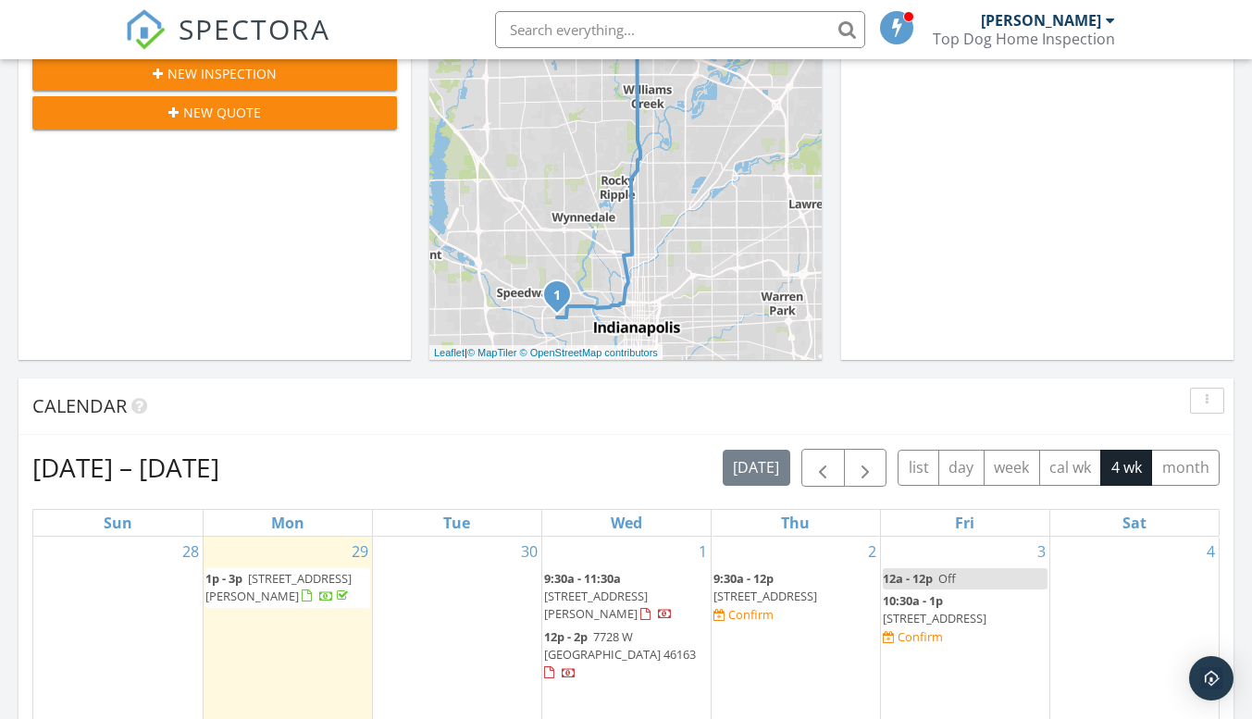
scroll to position [555, 0]
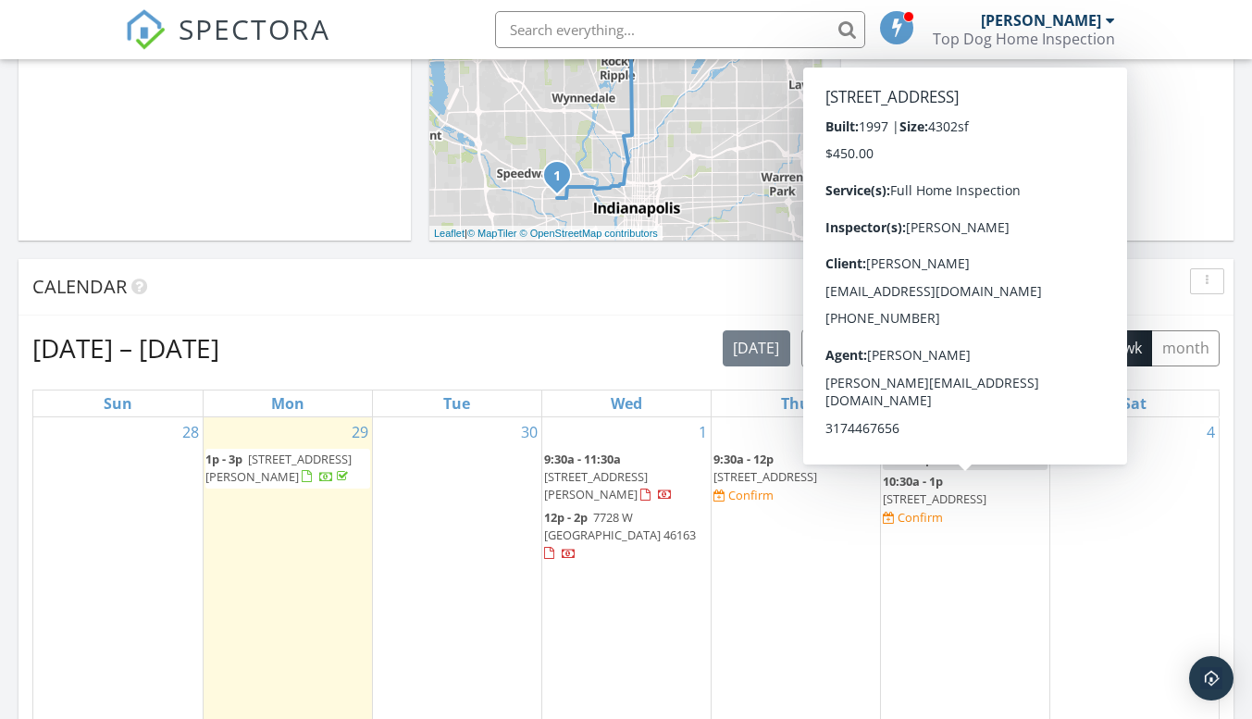
click at [935, 487] on span "10:30a - 1p" at bounding box center [913, 481] width 60 height 17
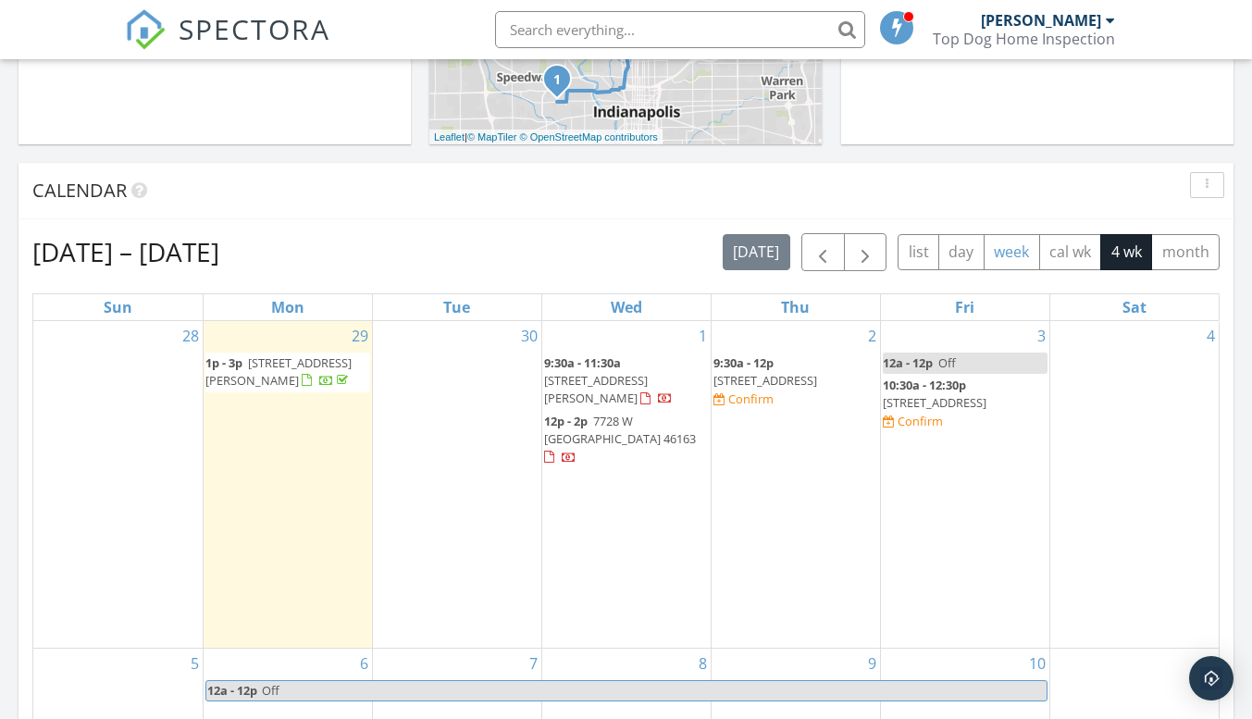
scroll to position [740, 0]
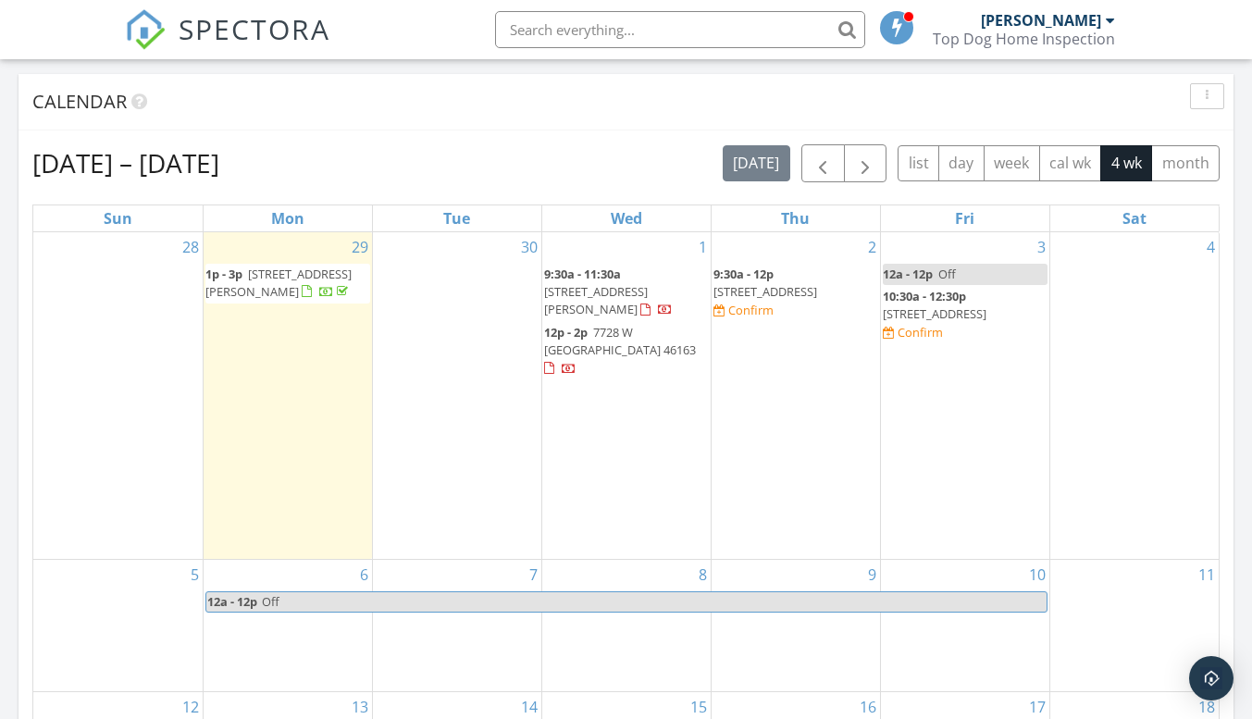
click at [906, 272] on span "12a - 12p" at bounding box center [908, 274] width 50 height 17
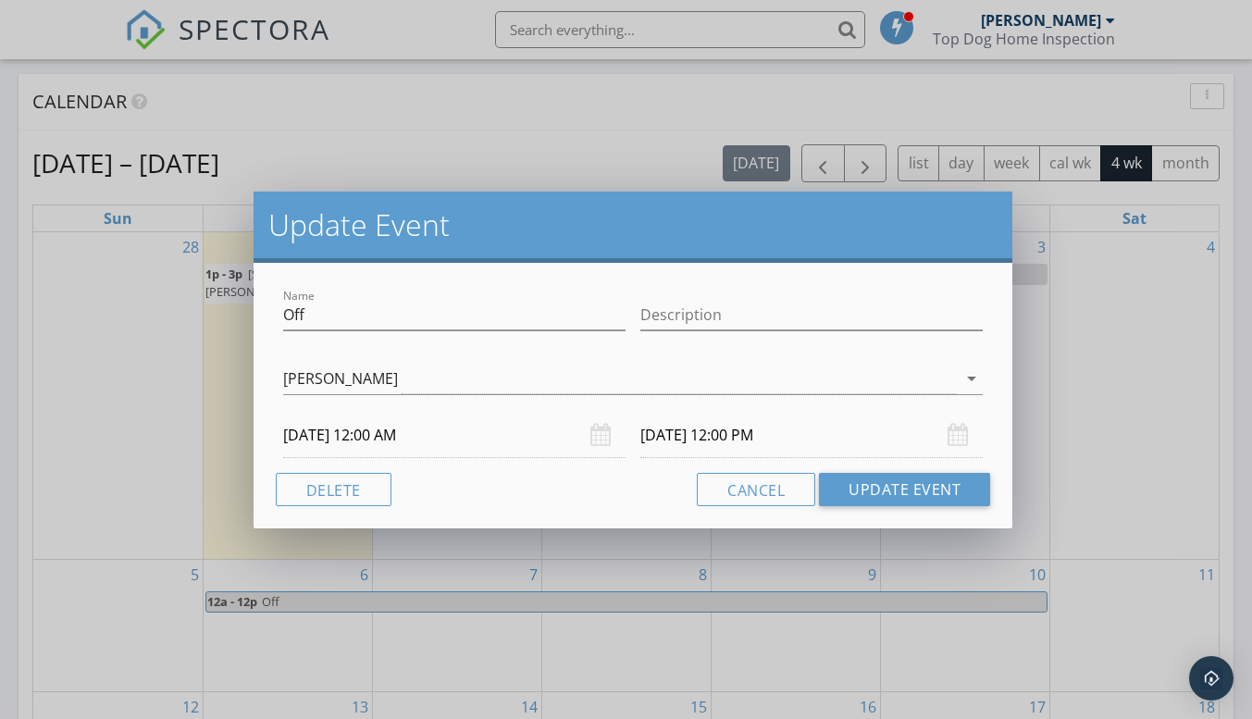
click at [372, 438] on input "10/03/2025 12:00 AM" at bounding box center [454, 435] width 342 height 45
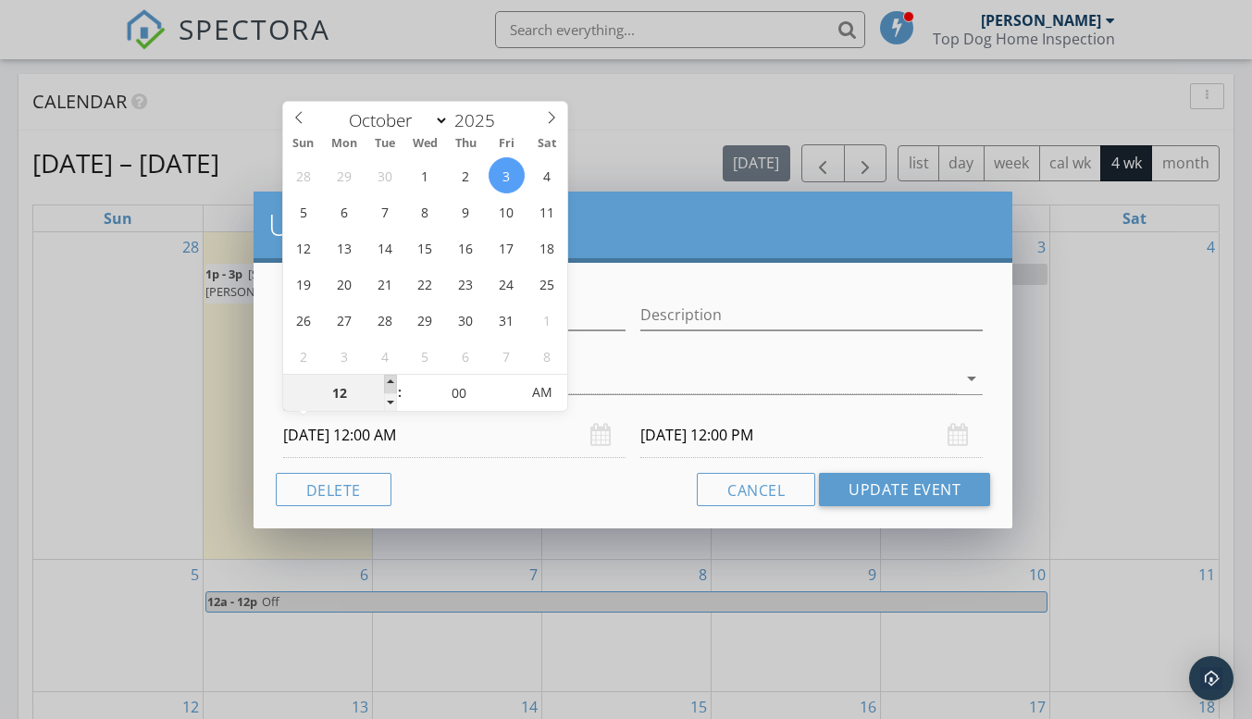
type input "01"
type input "10/03/2025 1:00 AM"
click at [385, 383] on span at bounding box center [390, 384] width 13 height 19
type input "02"
type input "10/03/2025 2:00 AM"
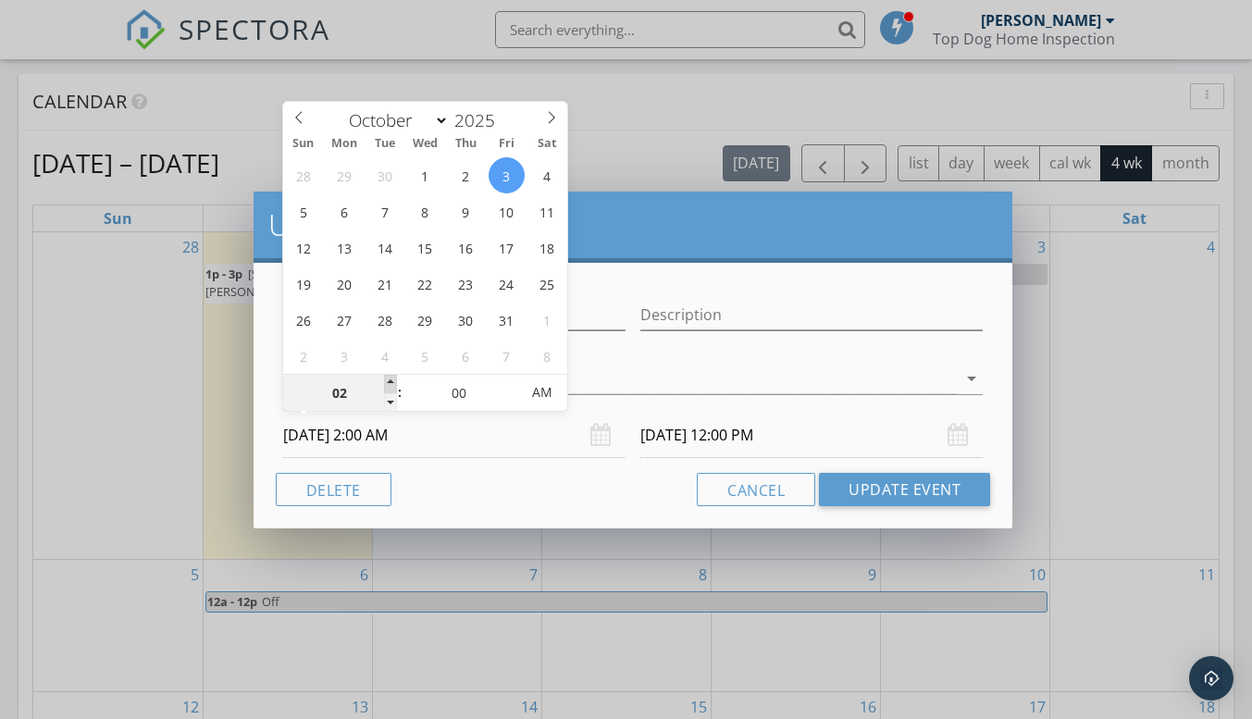
click at [385, 383] on span at bounding box center [390, 384] width 13 height 19
type input "03"
type input "10/03/2025 3:00 AM"
click at [385, 383] on span at bounding box center [390, 384] width 13 height 19
type input "04"
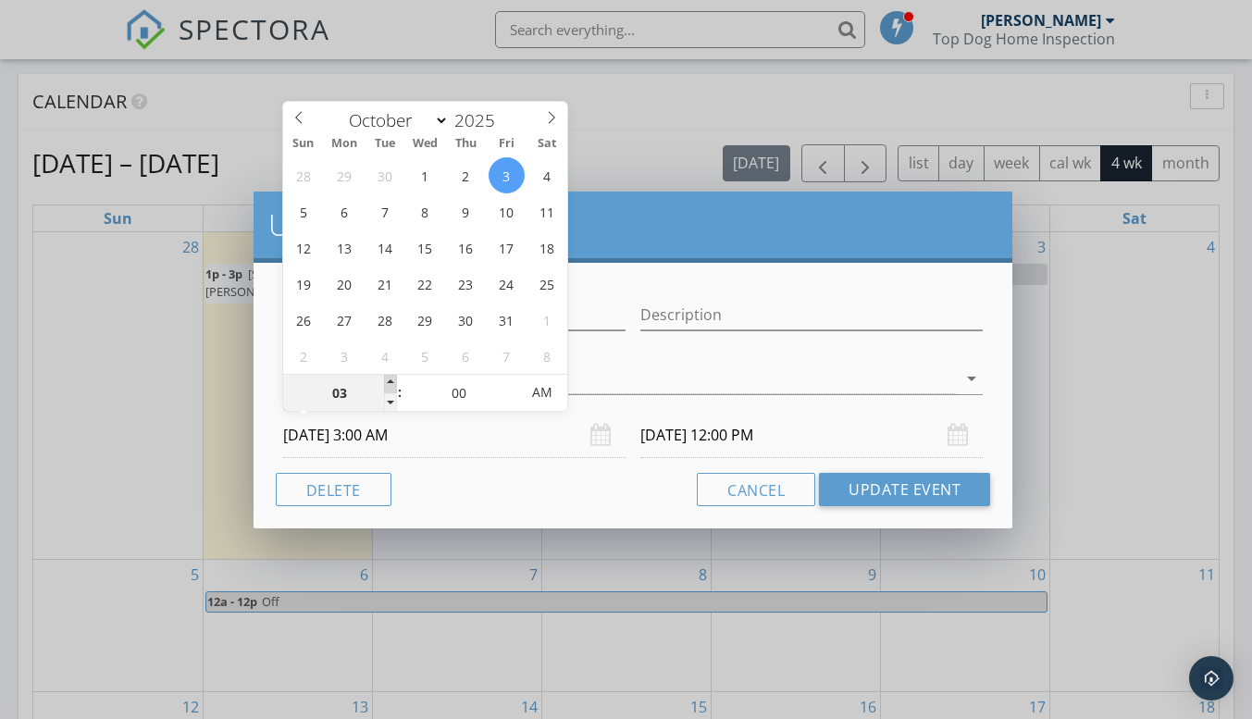
type input "10/03/2025 4:00 AM"
click at [385, 383] on span at bounding box center [390, 384] width 13 height 19
type input "05"
type input "10/03/2025 5:00 AM"
click at [385, 383] on span at bounding box center [390, 384] width 13 height 19
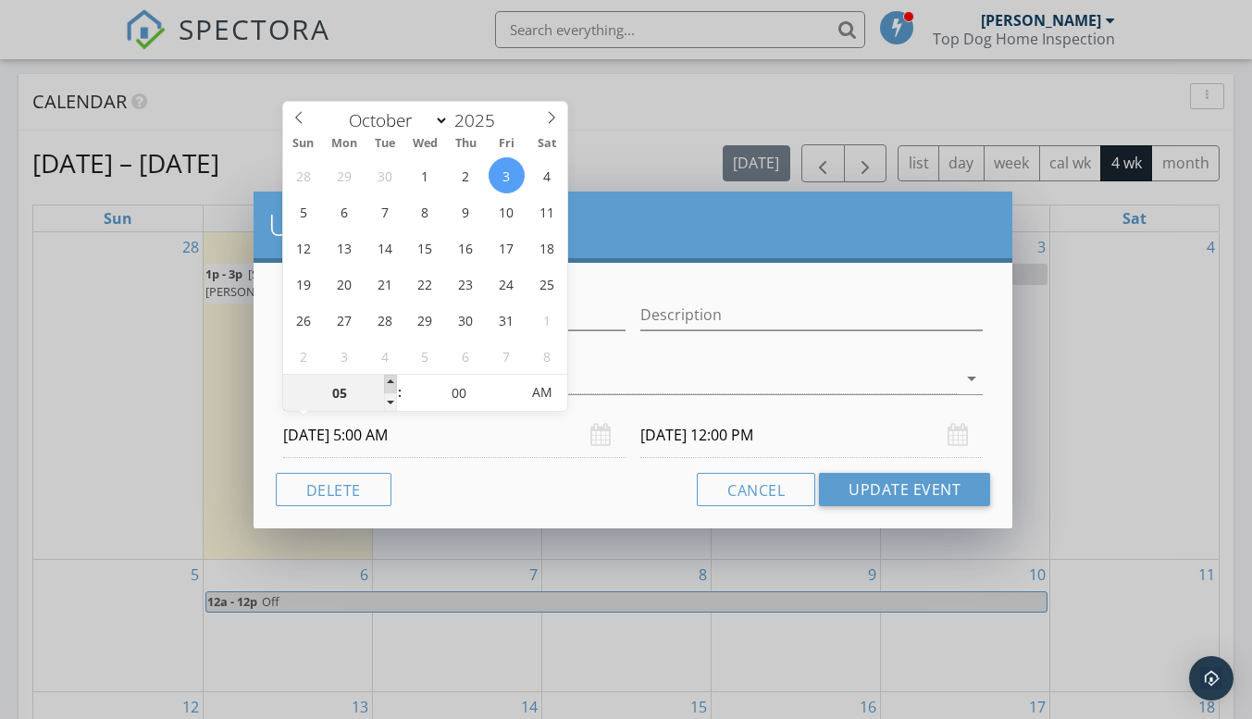
type input "06"
type input "10/03/2025 6:00 AM"
click at [385, 383] on span at bounding box center [390, 384] width 13 height 19
type input "10/03/2025 6:00 PM"
type input "07"
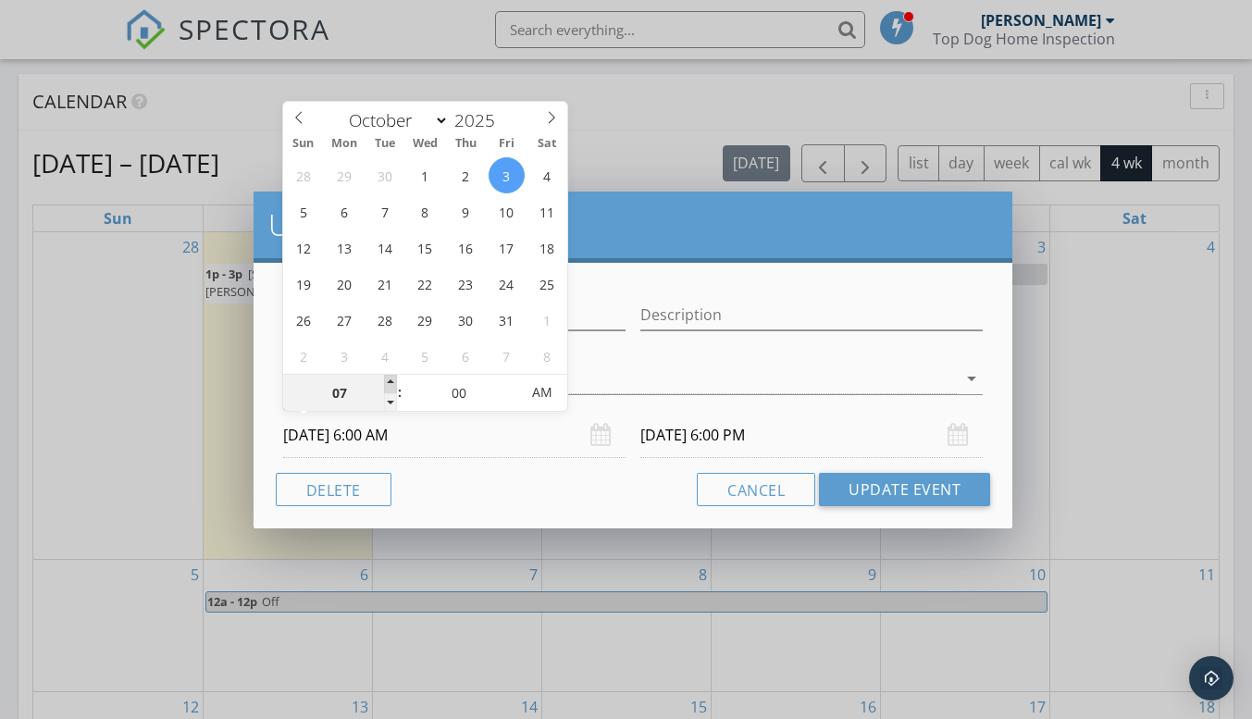
type input "10/03/2025 7:00 AM"
click at [385, 383] on span at bounding box center [390, 384] width 13 height 19
type input "10/03/2025 7:00 PM"
type input "08"
type input "10/03/2025 8:00 AM"
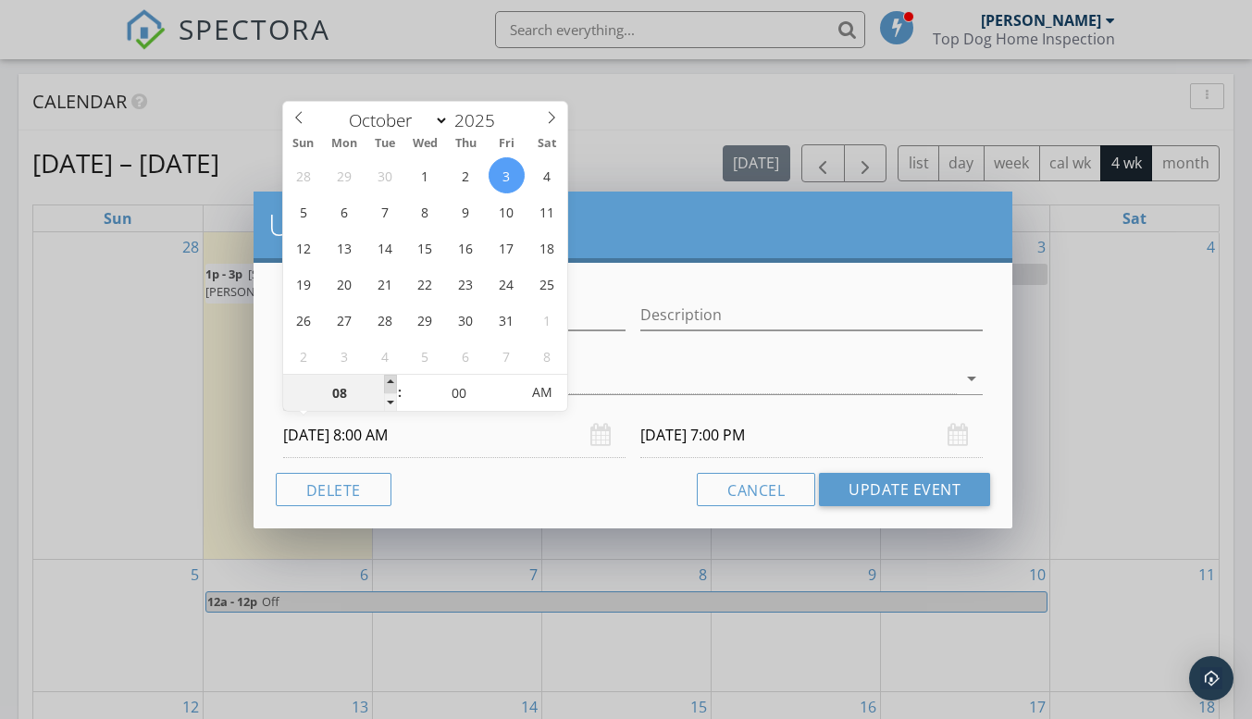
click at [385, 383] on span at bounding box center [390, 384] width 13 height 19
type input "09"
type input "10/03/2025 9:00 AM"
click at [385, 383] on span at bounding box center [390, 384] width 13 height 19
type input "10"
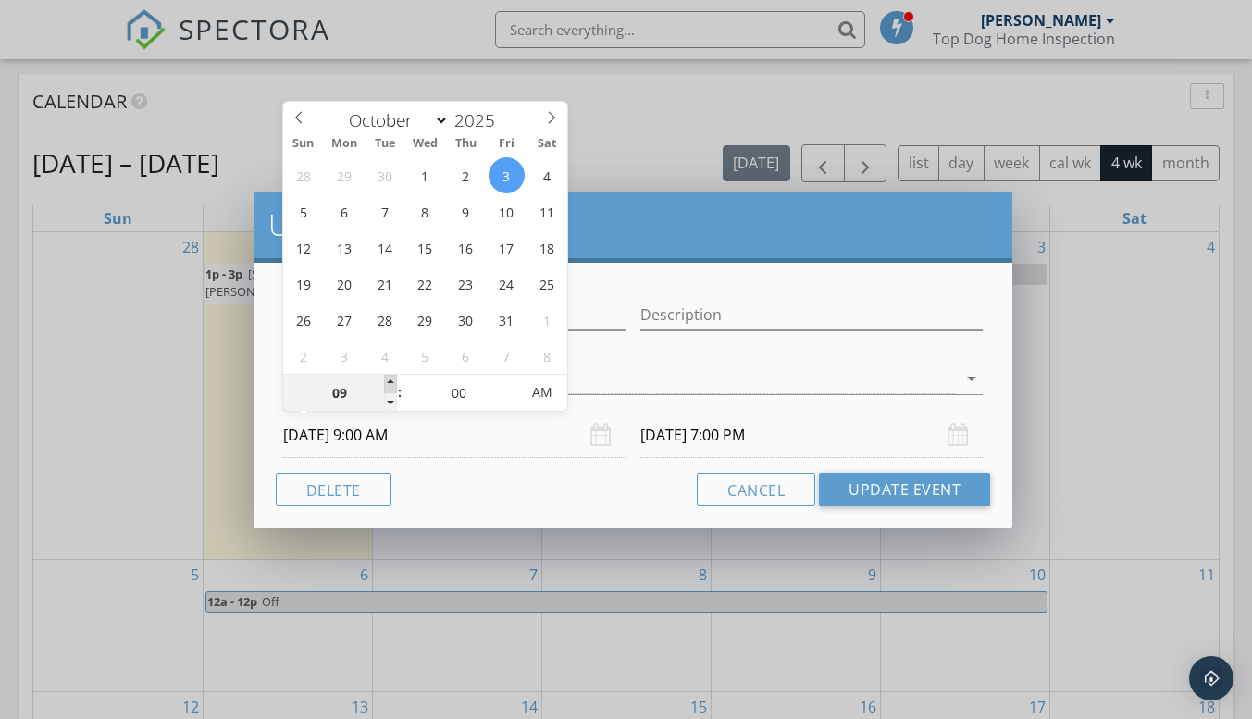
type input "10/03/2025 10:00 AM"
click at [385, 383] on span at bounding box center [390, 384] width 13 height 19
type input "11"
type input "10/03/2025 11:00 AM"
click at [385, 383] on span at bounding box center [390, 384] width 13 height 19
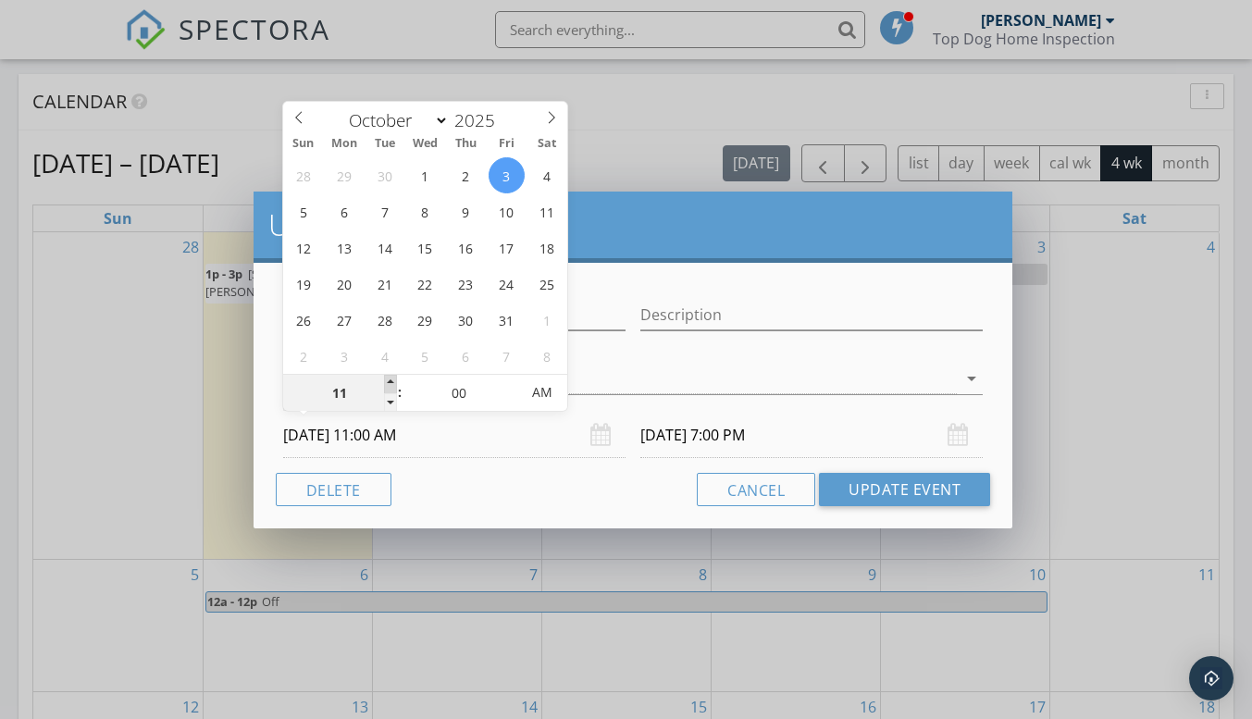
type input "12"
type input "10/03/2025 12:00 PM"
click at [385, 383] on span at bounding box center [390, 384] width 13 height 19
type input "01"
type input "10/03/2025 1:00 PM"
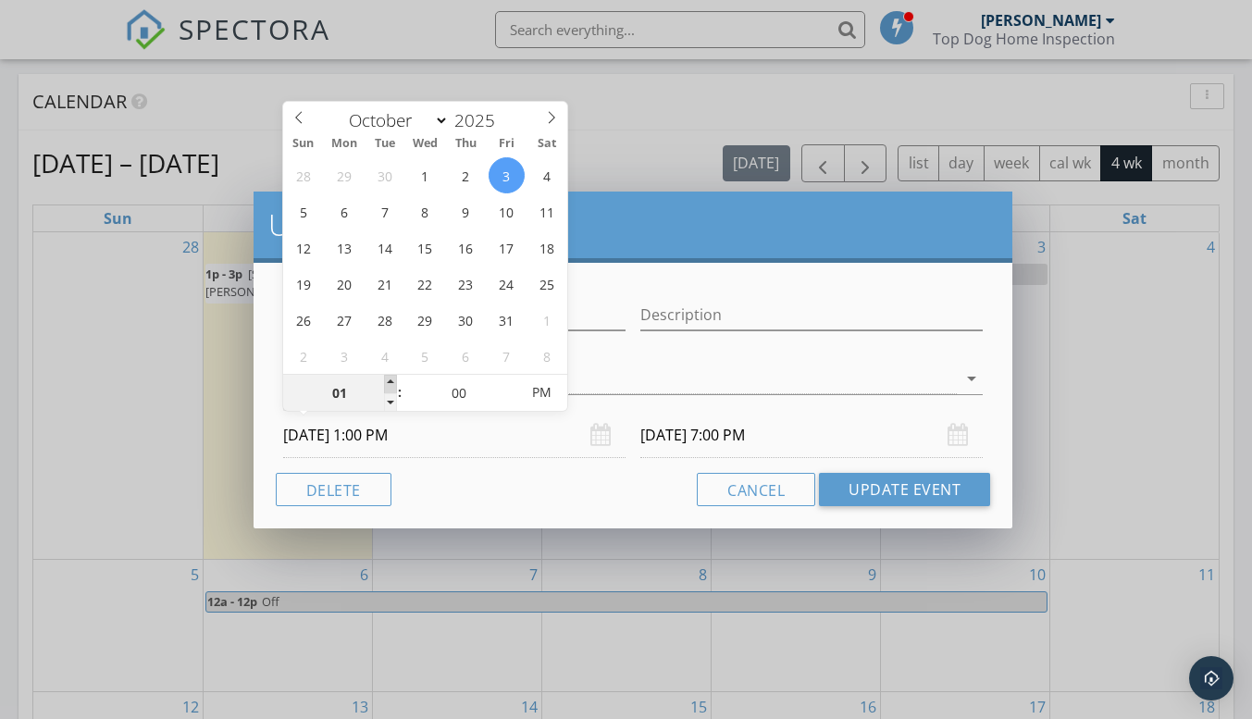
click at [385, 383] on span at bounding box center [390, 384] width 13 height 19
type input "10/04/2025 1:00 AM"
click at [931, 494] on button "Update Event" at bounding box center [904, 489] width 171 height 33
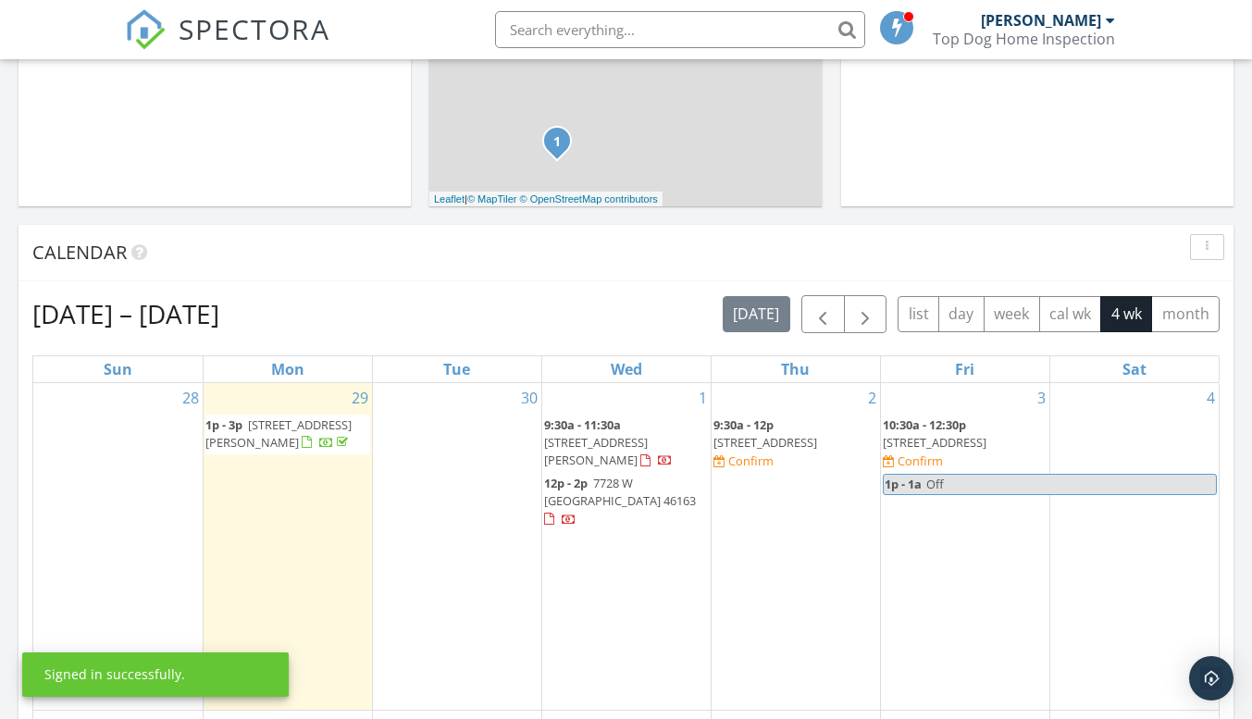
scroll to position [648, 0]
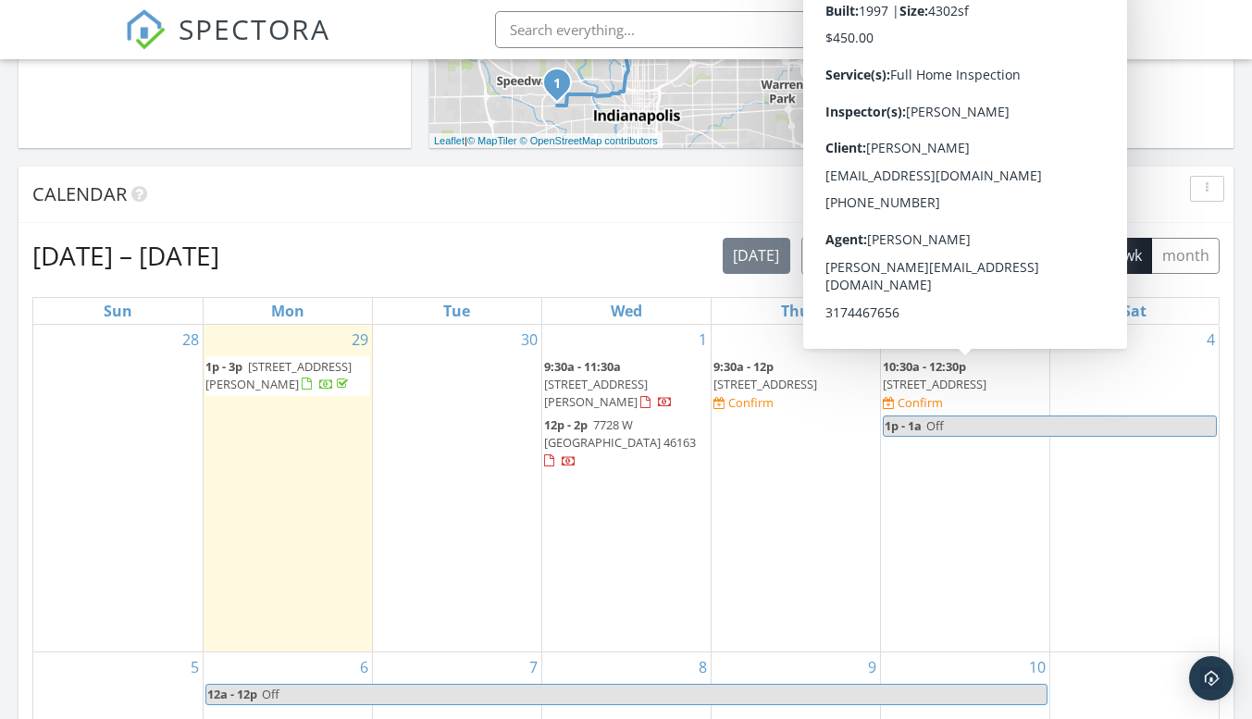
click at [961, 377] on span "[STREET_ADDRESS]" at bounding box center [935, 384] width 104 height 17
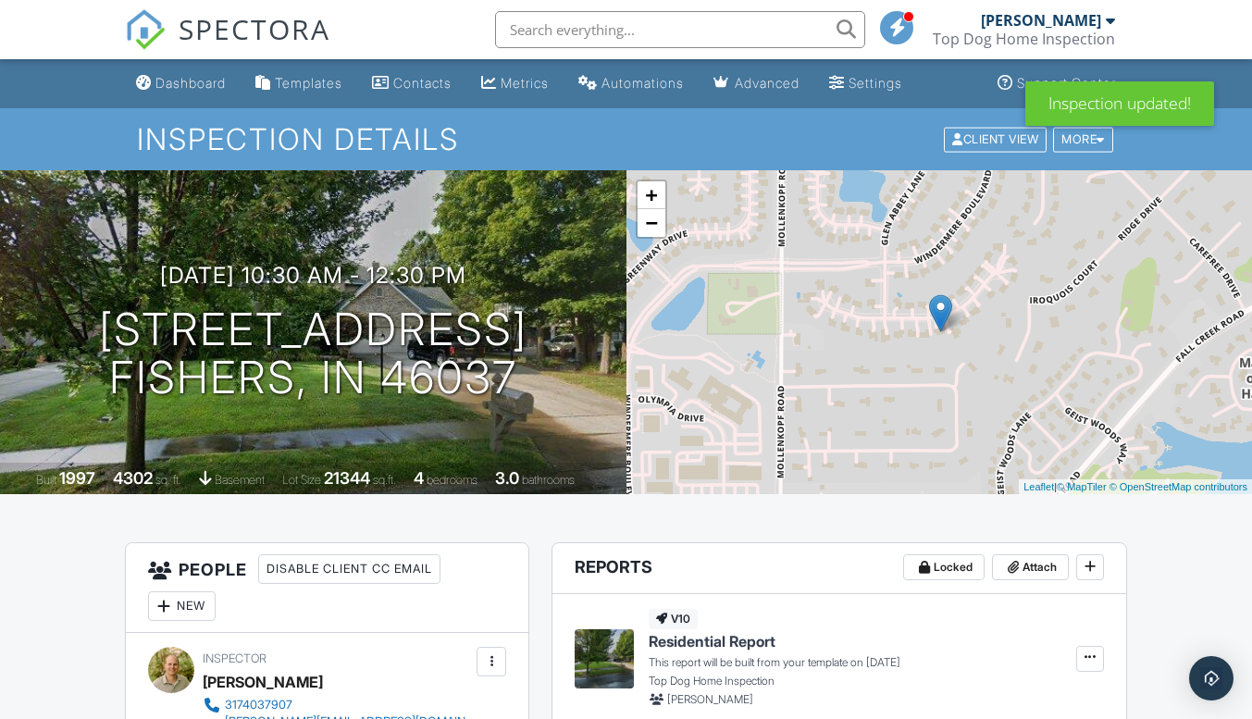
click at [152, 88] on link "Dashboard" at bounding box center [181, 84] width 105 height 34
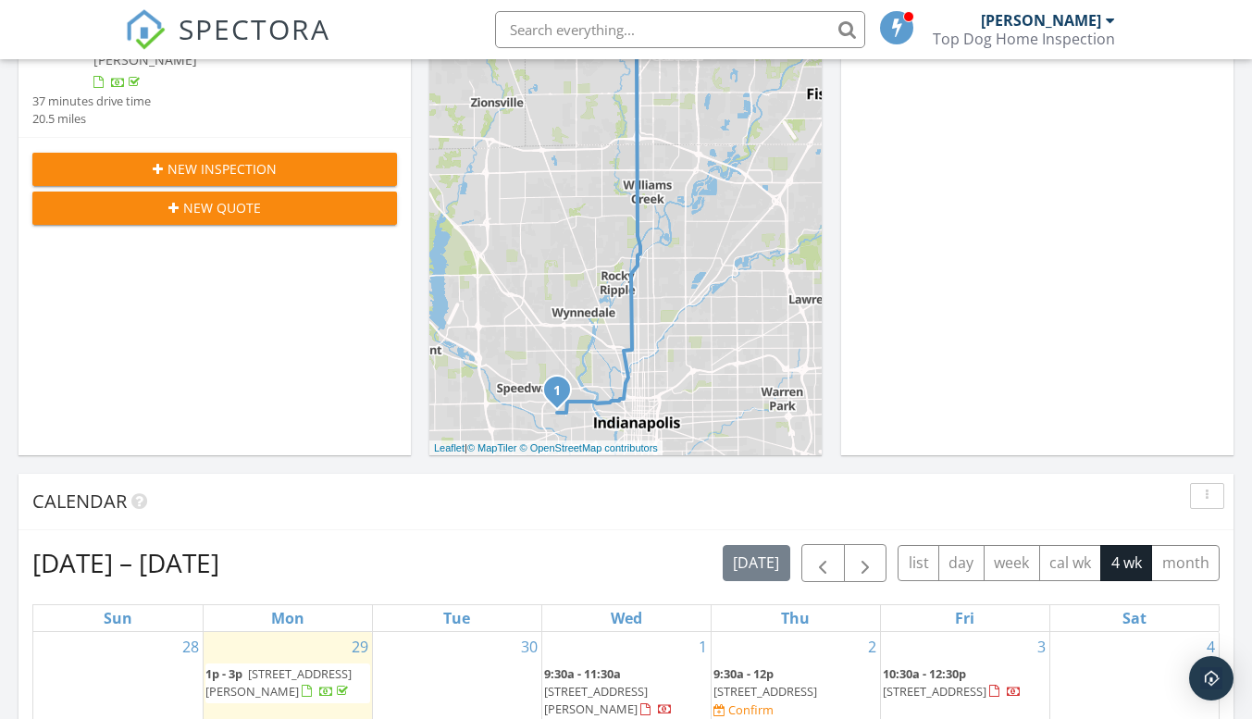
scroll to position [648, 0]
